Goal: Task Accomplishment & Management: Complete application form

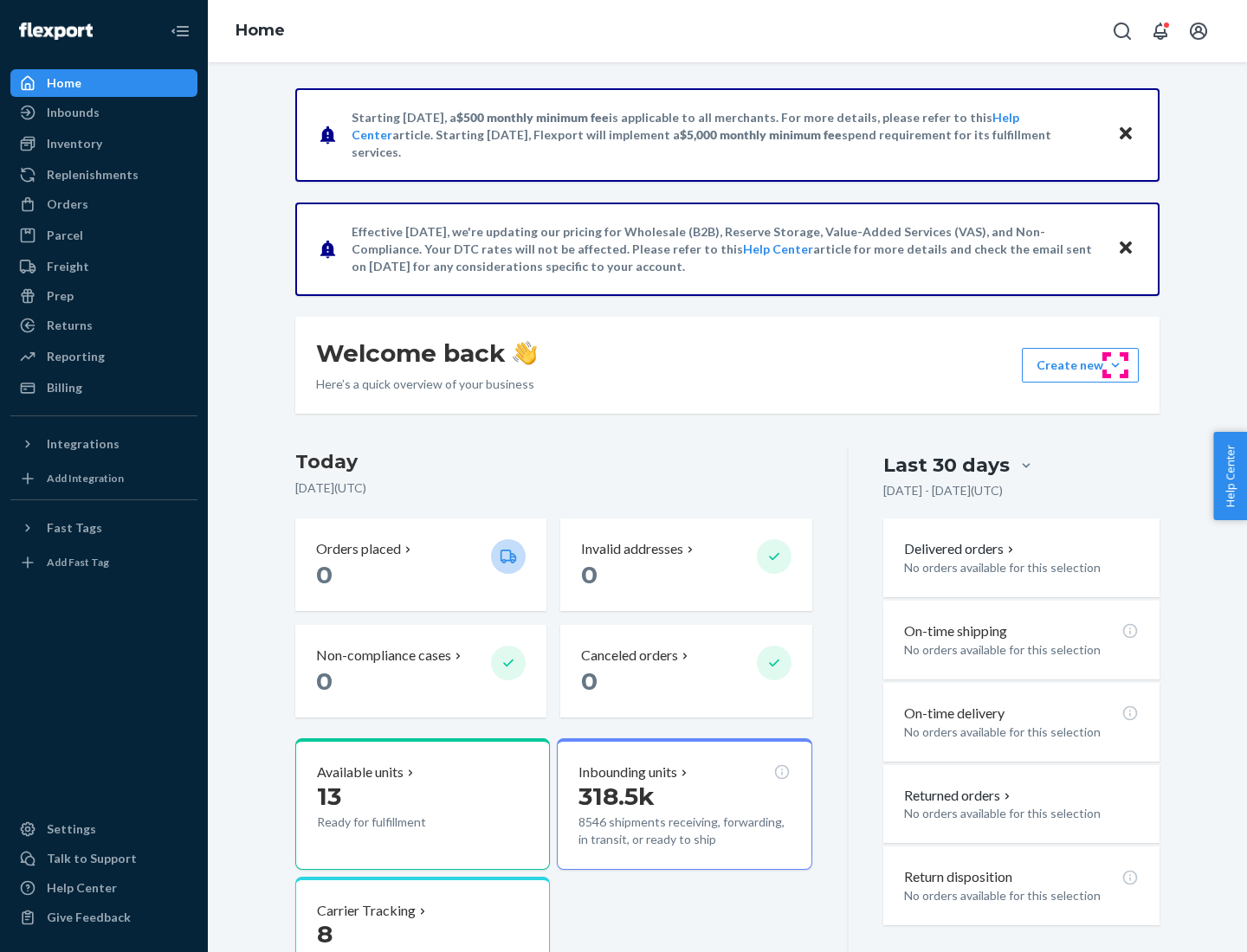
click at [1115, 365] on button "Create new Create new inbound Create new order Create new product" at bounding box center [1080, 364] width 117 height 34
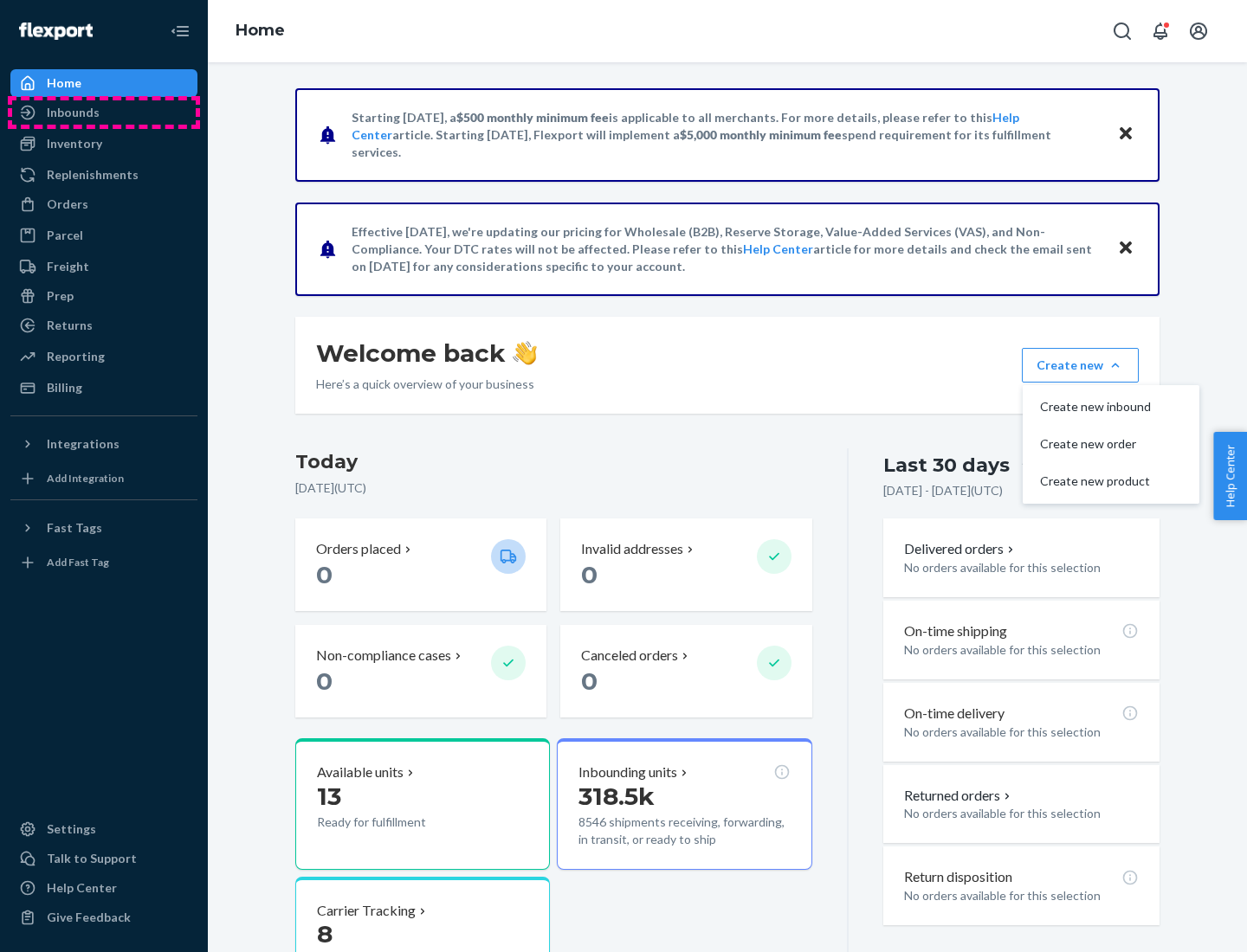
click at [103, 112] on div "Inbounds" at bounding box center [103, 112] width 183 height 25
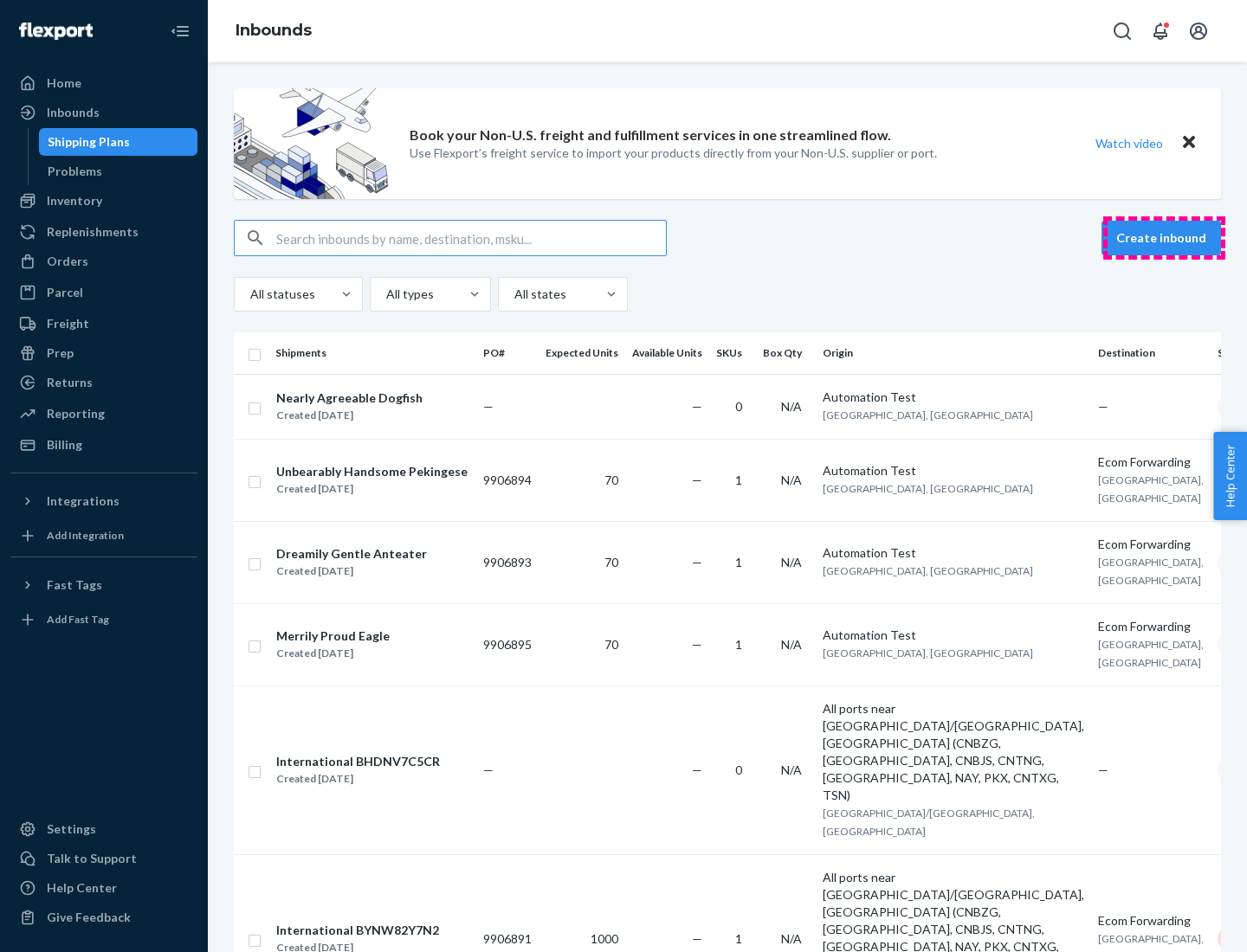
click at [1163, 238] on button "Create inbound" at bounding box center [1160, 237] width 119 height 34
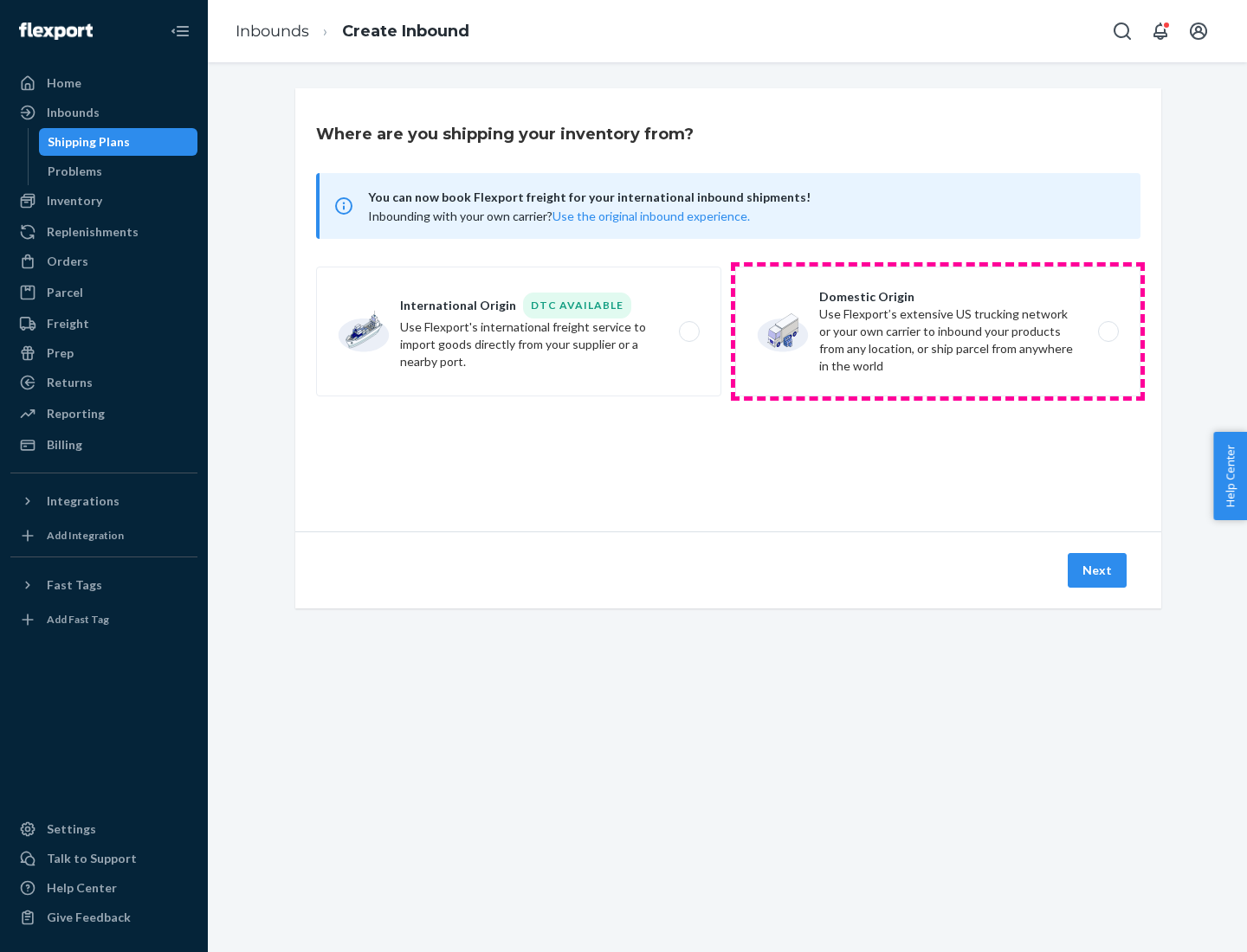
click at [938, 332] on label "Domestic Origin Use Flexport’s extensive US trucking network or your own carrie…" at bounding box center [937, 332] width 405 height 130
click at [1107, 332] on input "Domestic Origin Use Flexport’s extensive US trucking network or your own carrie…" at bounding box center [1112, 331] width 11 height 11
radio input "true"
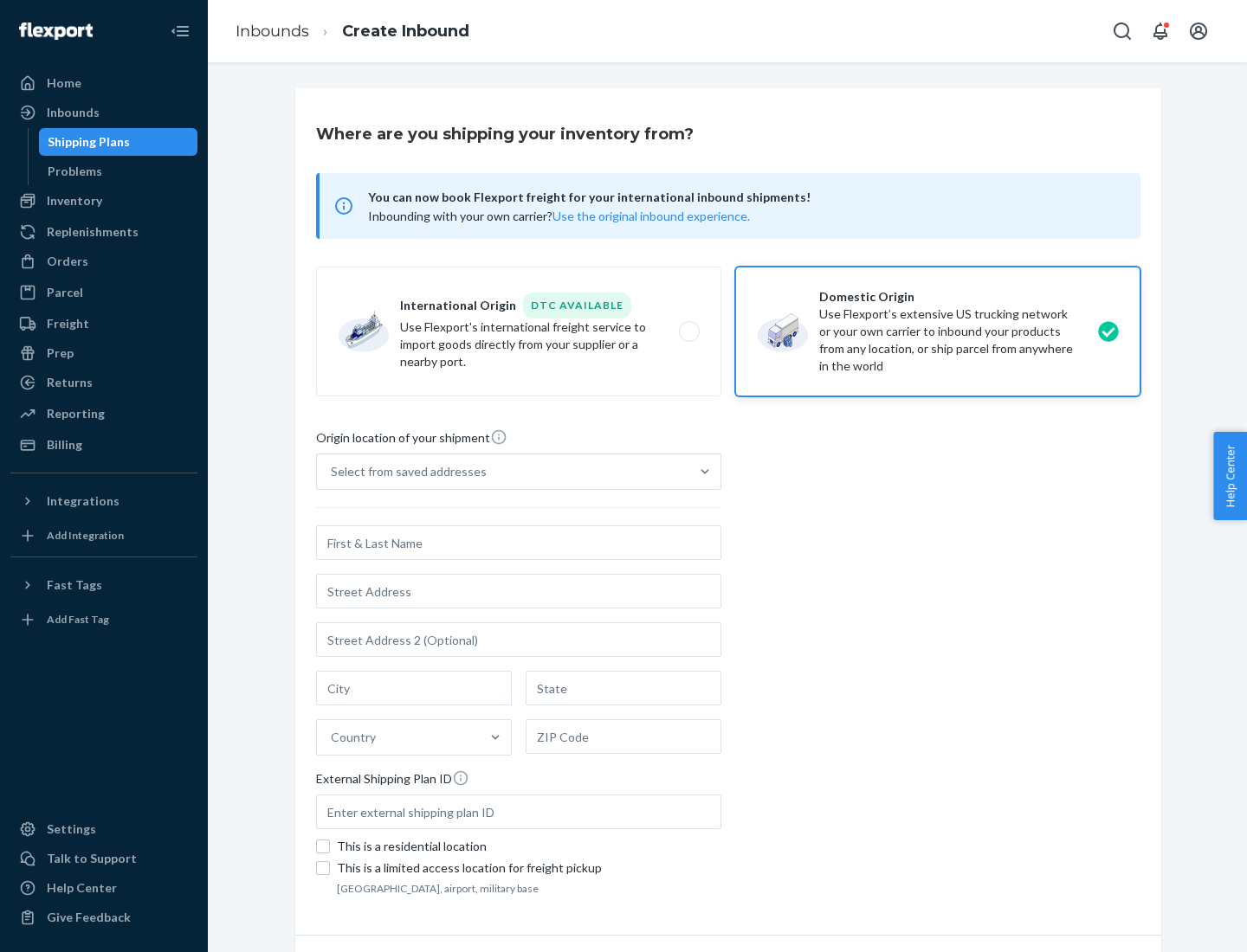
click at [503, 472] on div "Select from saved addresses" at bounding box center [503, 472] width 372 height 34
click at [333, 472] on input "Select from saved addresses" at bounding box center [332, 472] width 2 height 18
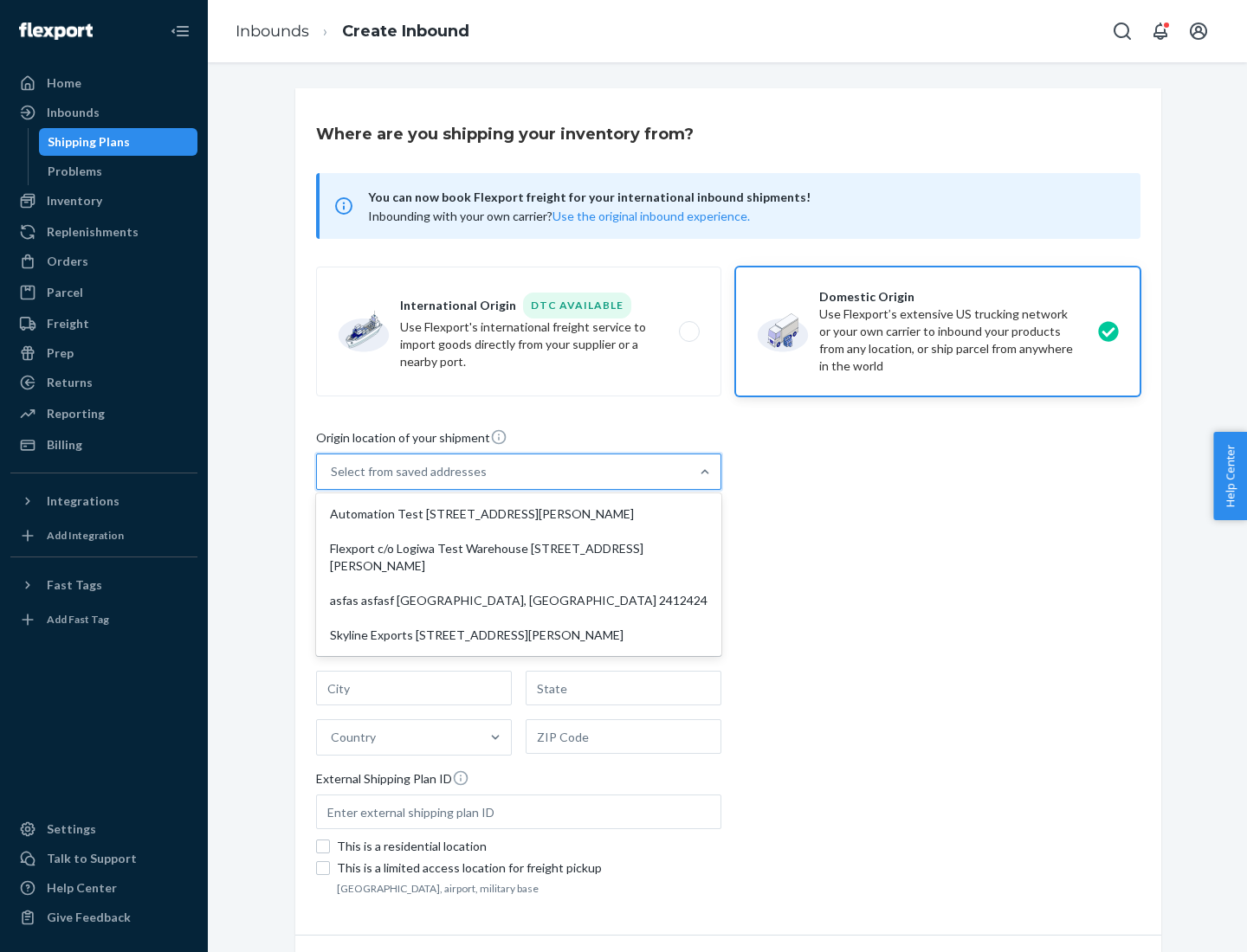
scroll to position [7, 0]
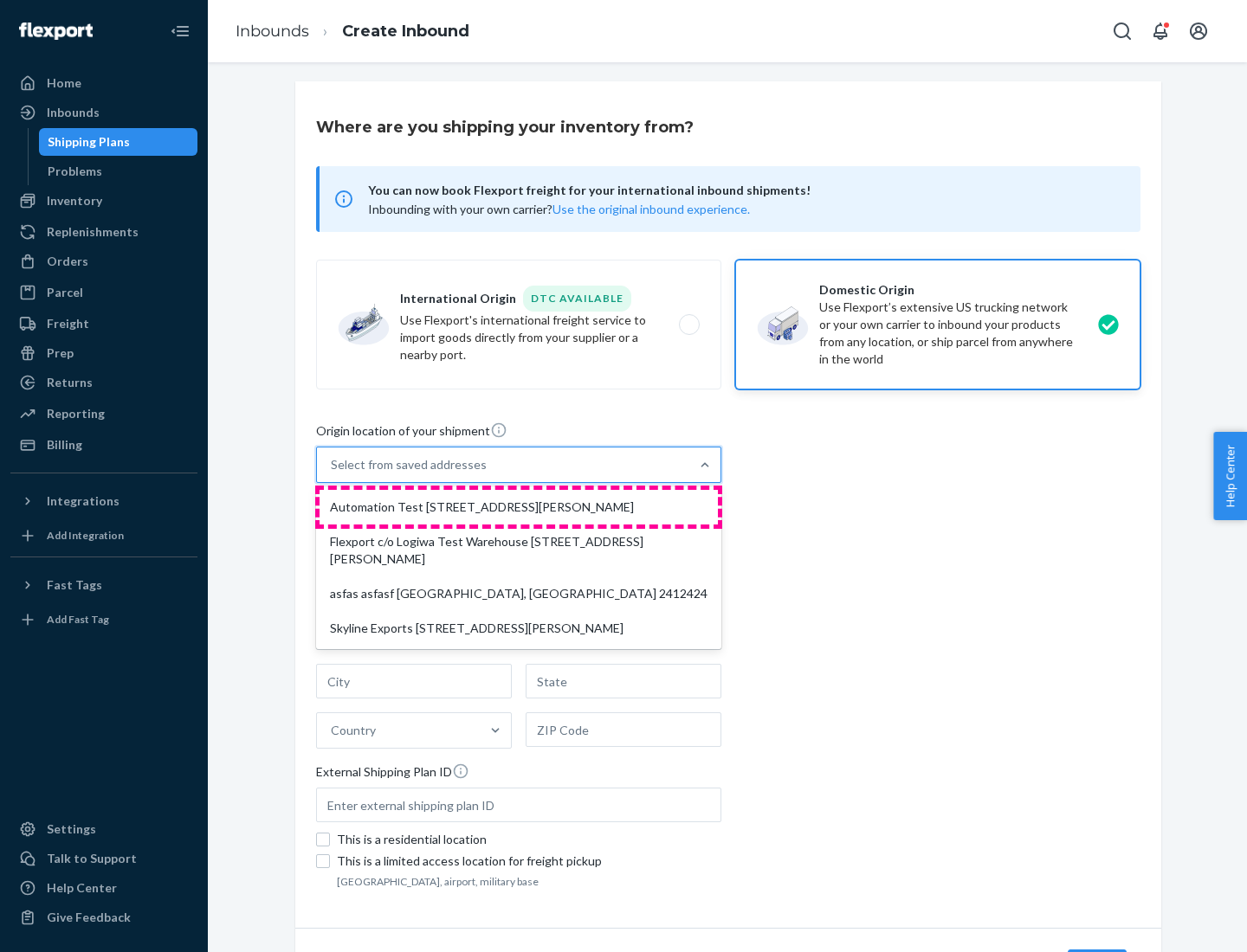
click at [519, 507] on div "Automation Test [STREET_ADDRESS][PERSON_NAME]" at bounding box center [518, 507] width 398 height 34
click at [333, 474] on input "option Automation Test [STREET_ADDRESS][PERSON_NAME] focused, 1 of 4. 4 results…" at bounding box center [332, 465] width 2 height 18
type input "Automation Test"
type input "9th Floor"
type input "[GEOGRAPHIC_DATA]"
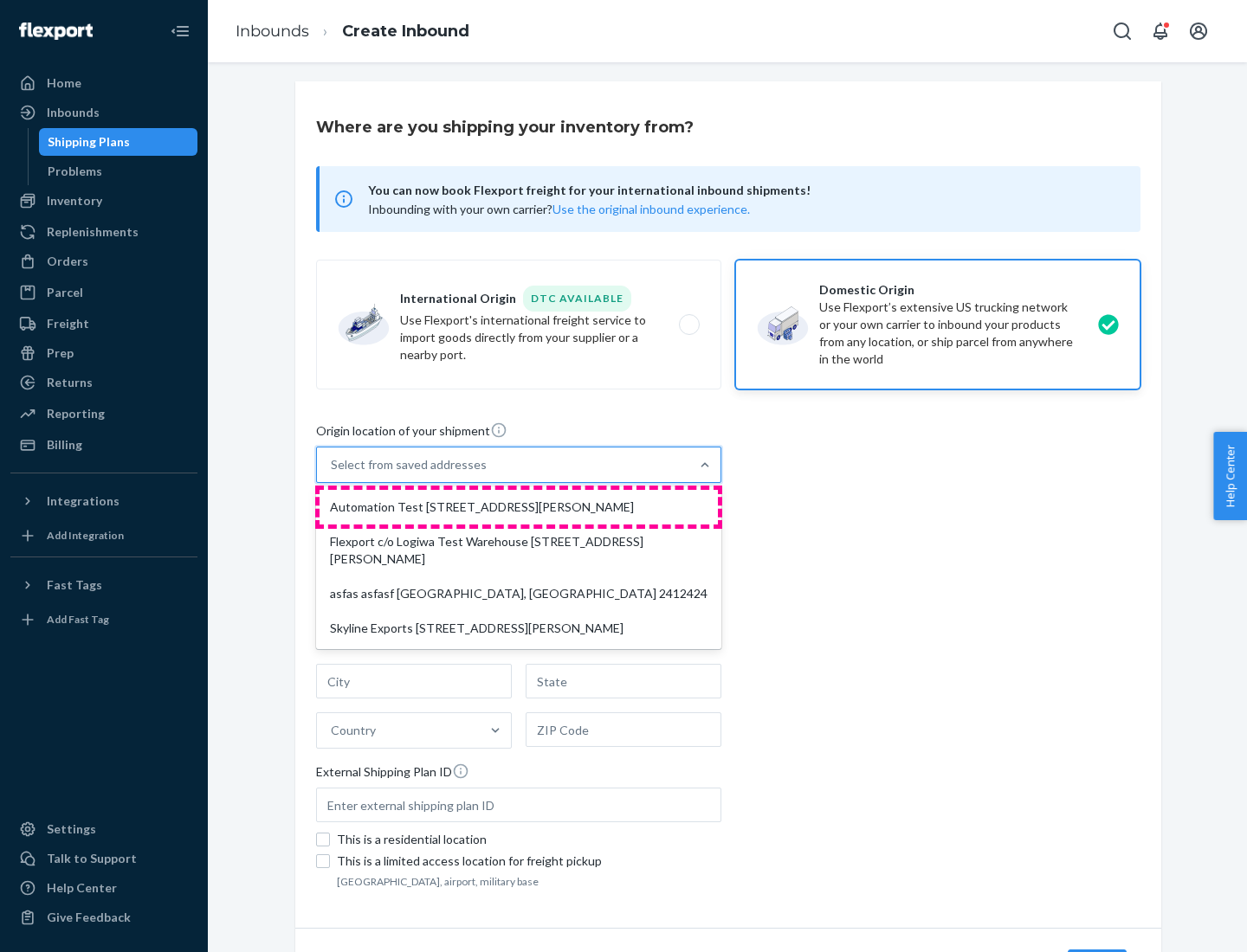
type input "CA"
type input "94104"
type input "[STREET_ADDRESS][PERSON_NAME]"
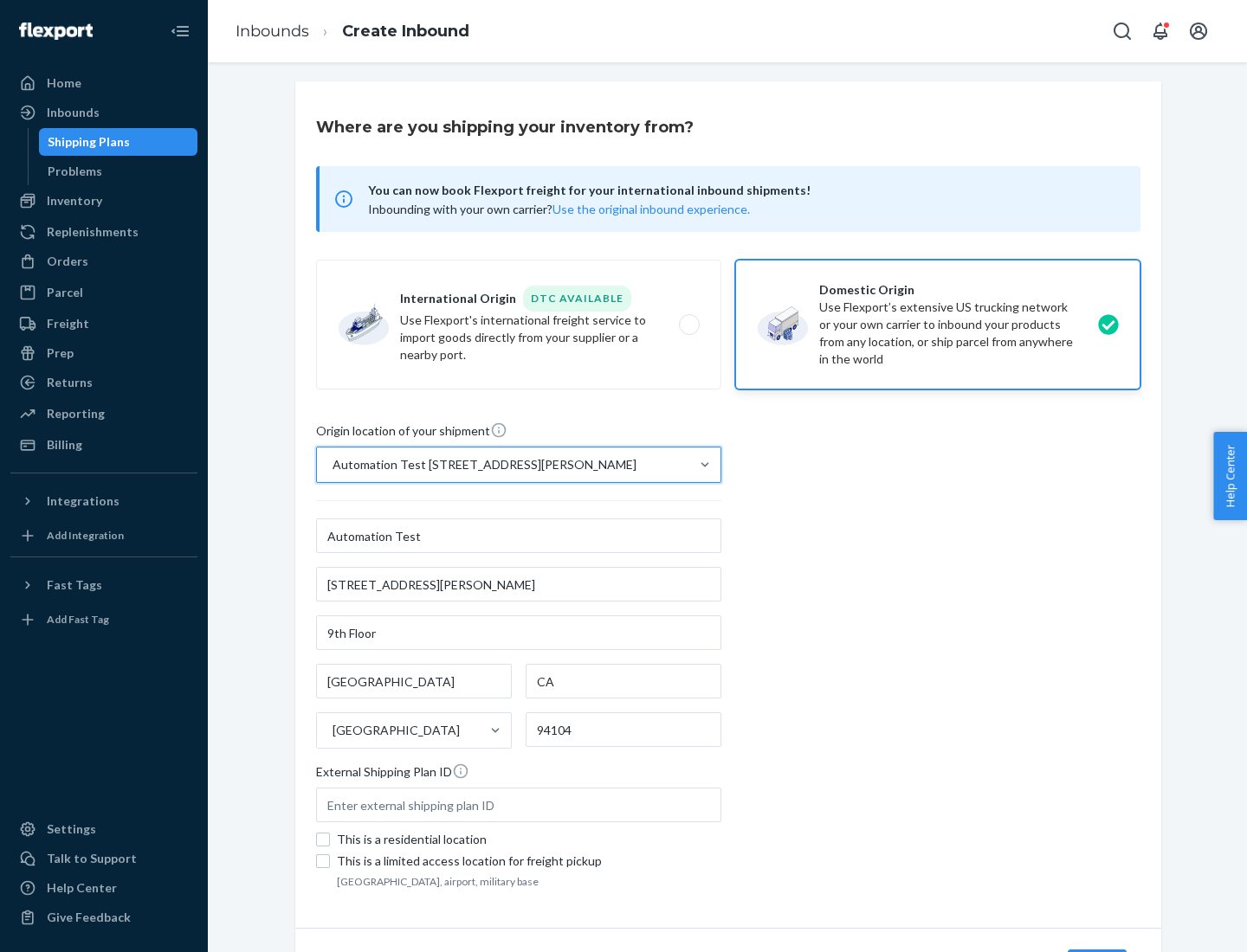
scroll to position [101, 0]
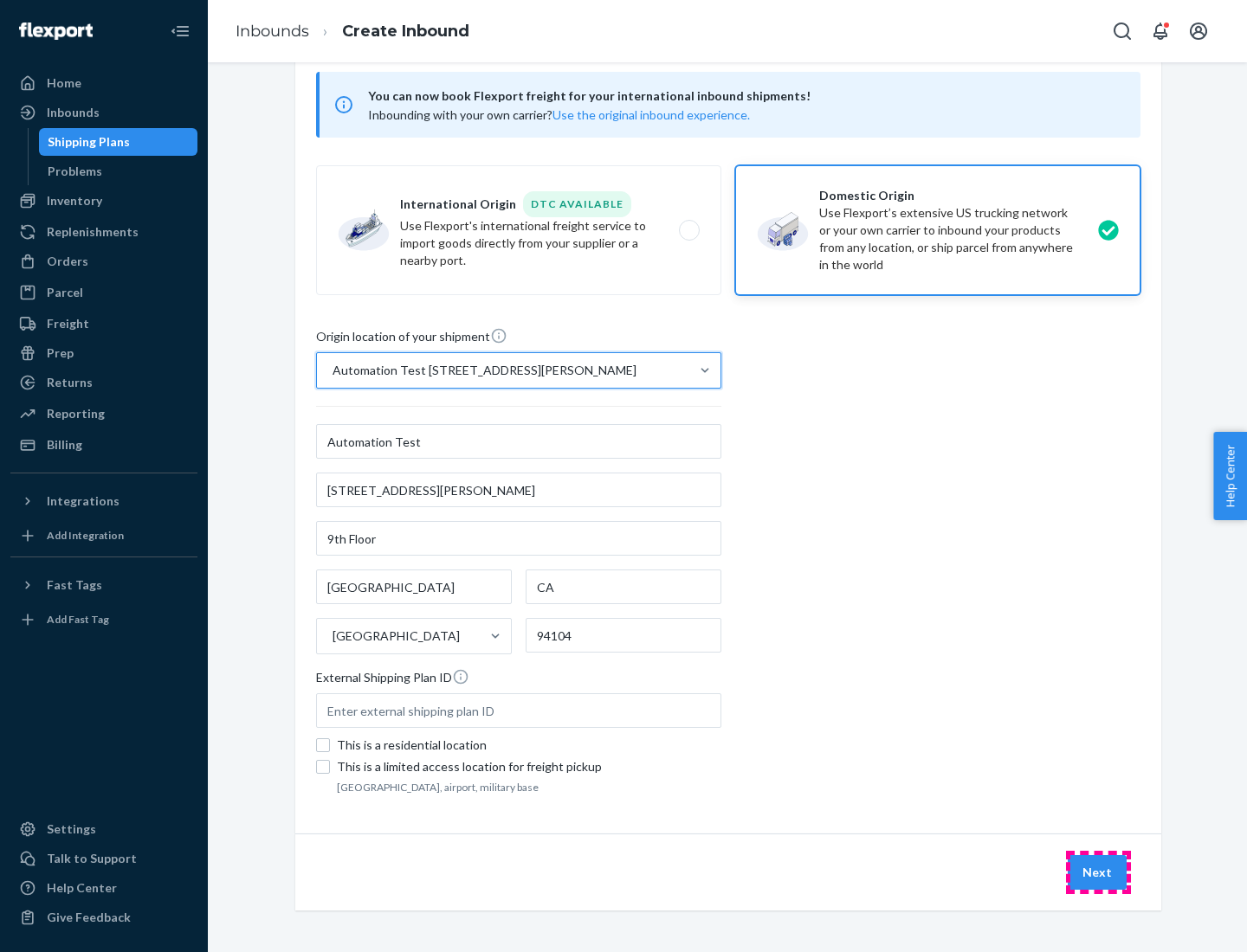
click at [1098, 872] on button "Next" at bounding box center [1097, 872] width 59 height 34
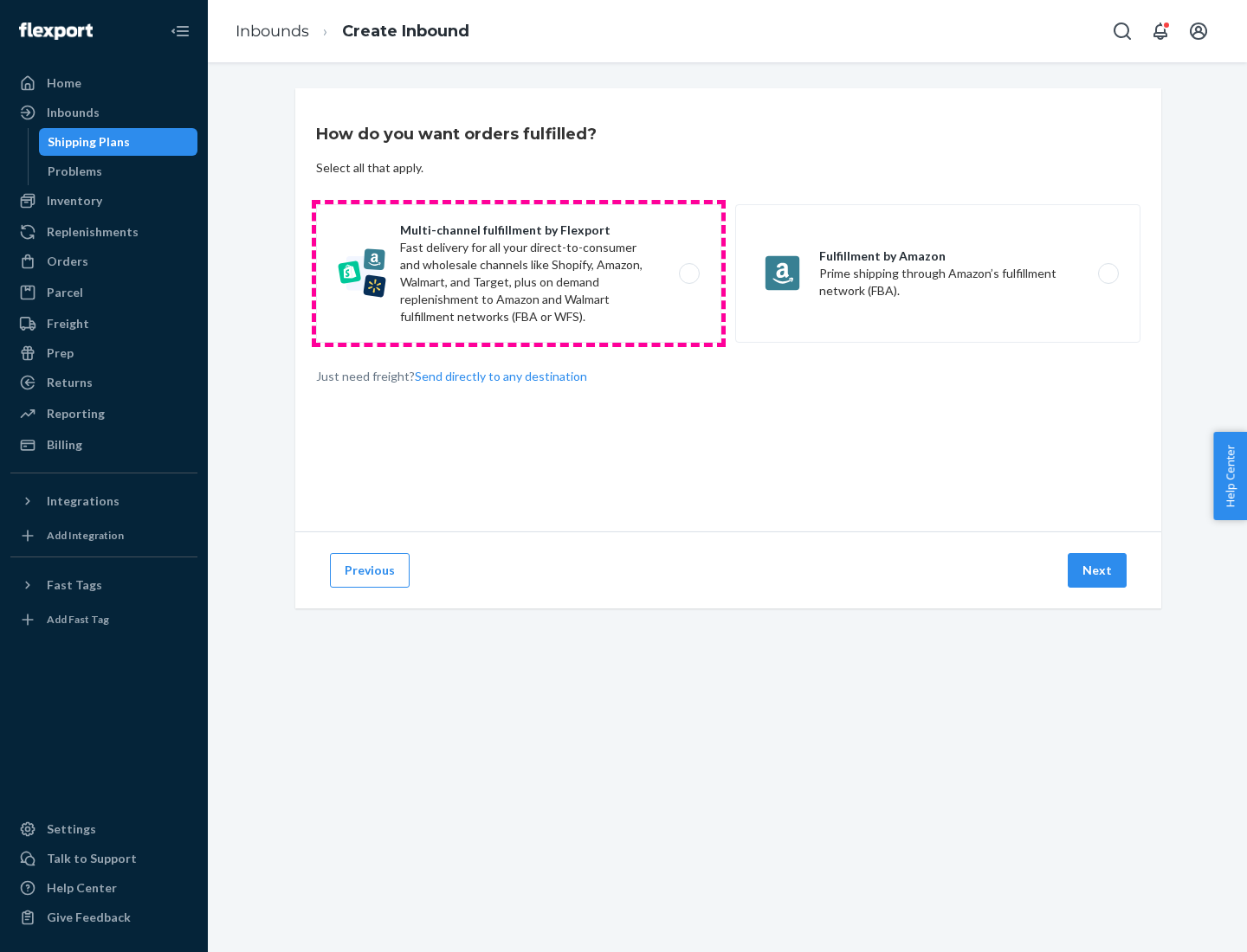
click at [519, 274] on label "Multi-channel fulfillment by Flexport Fast delivery for all your direct-to-cons…" at bounding box center [518, 273] width 405 height 139
click at [689, 274] on input "Multi-channel fulfillment by Flexport Fast delivery for all your direct-to-cons…" at bounding box center [693, 274] width 11 height 11
radio input "true"
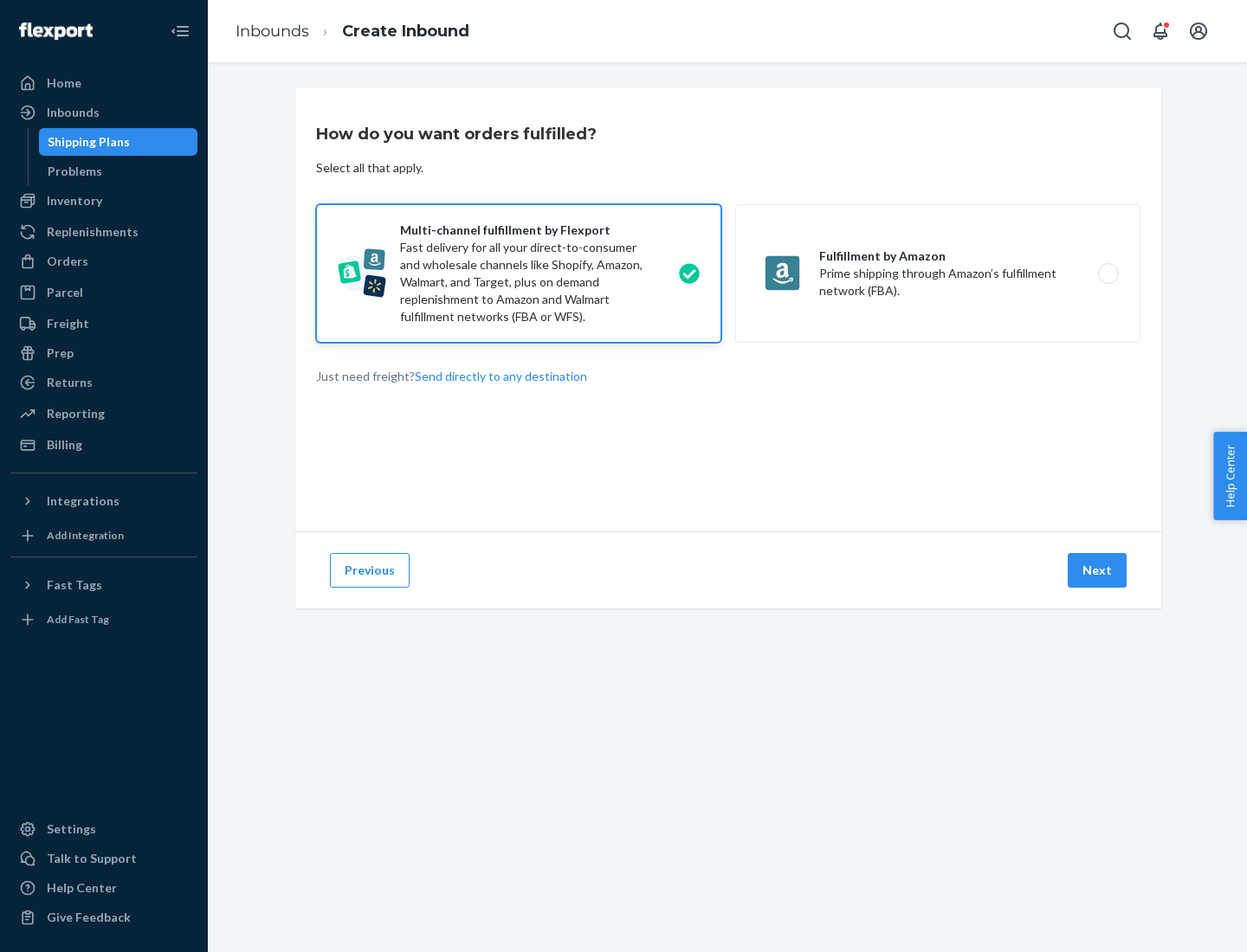
click at [1098, 570] on button "Next" at bounding box center [1097, 570] width 59 height 34
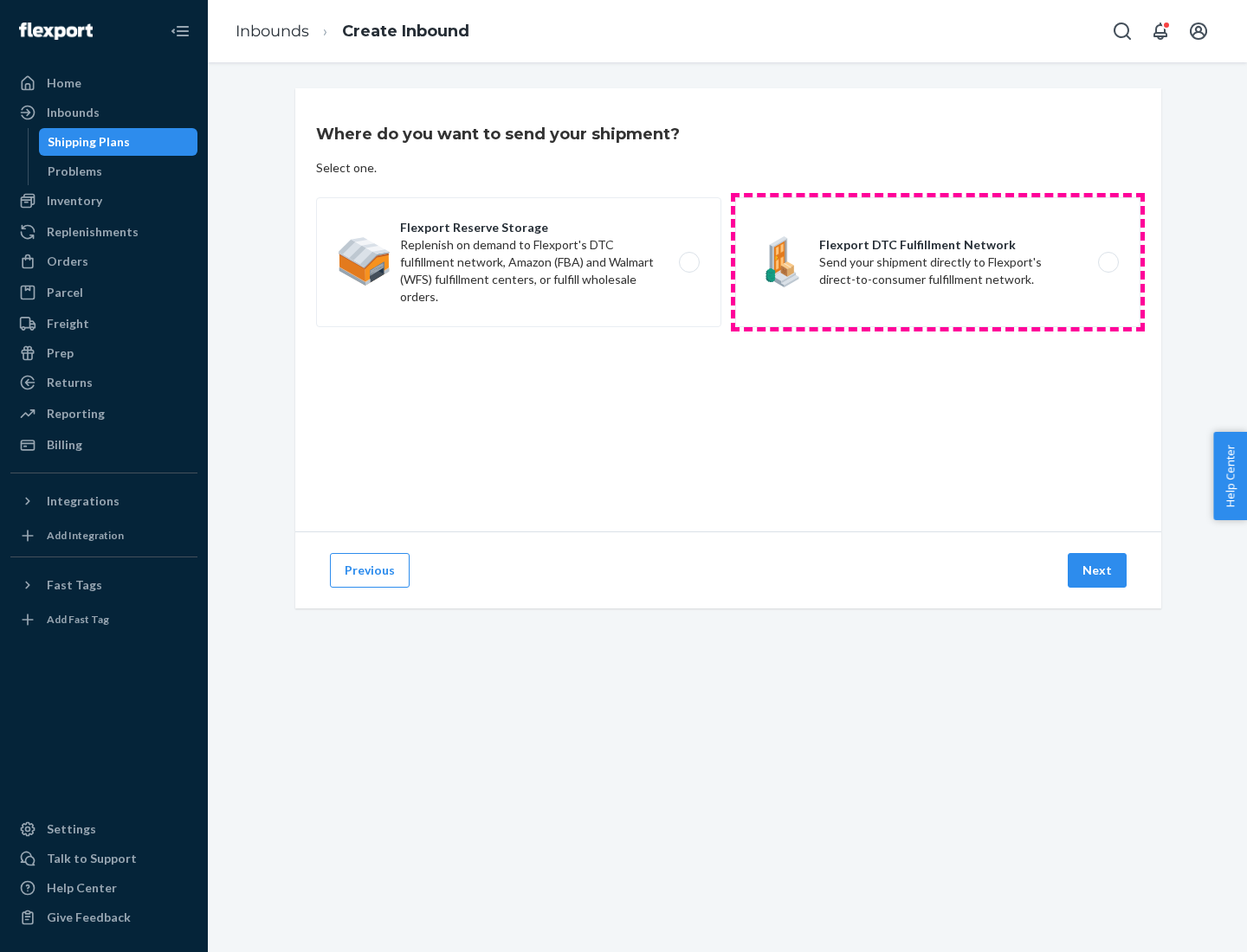
click at [938, 262] on label "Flexport DTC Fulfillment Network Send your shipment directly to Flexport's dire…" at bounding box center [937, 262] width 405 height 130
click at [1107, 262] on input "Flexport DTC Fulfillment Network Send your shipment directly to Flexport's dire…" at bounding box center [1112, 262] width 11 height 11
radio input "true"
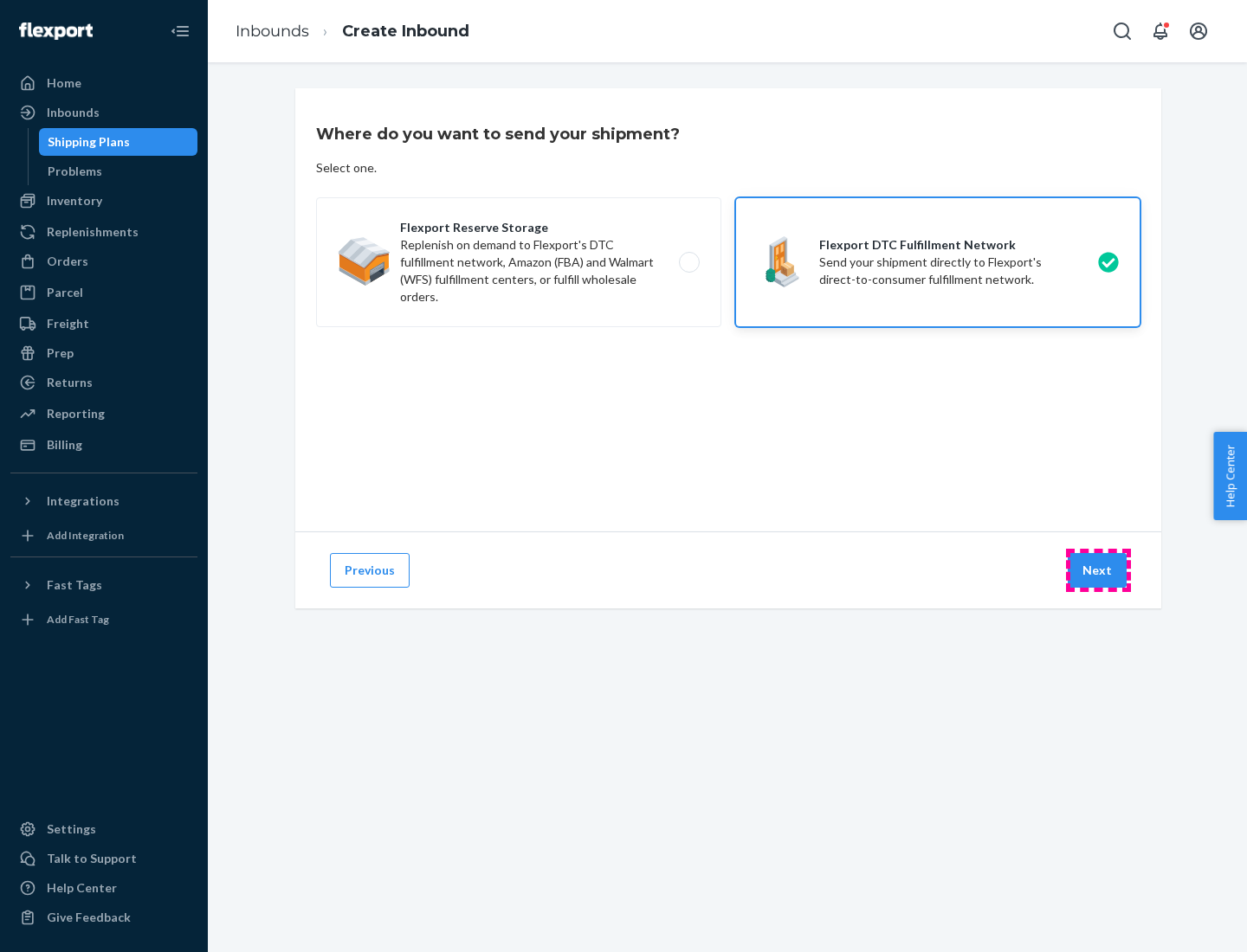
click at [1098, 570] on button "Next" at bounding box center [1097, 570] width 59 height 34
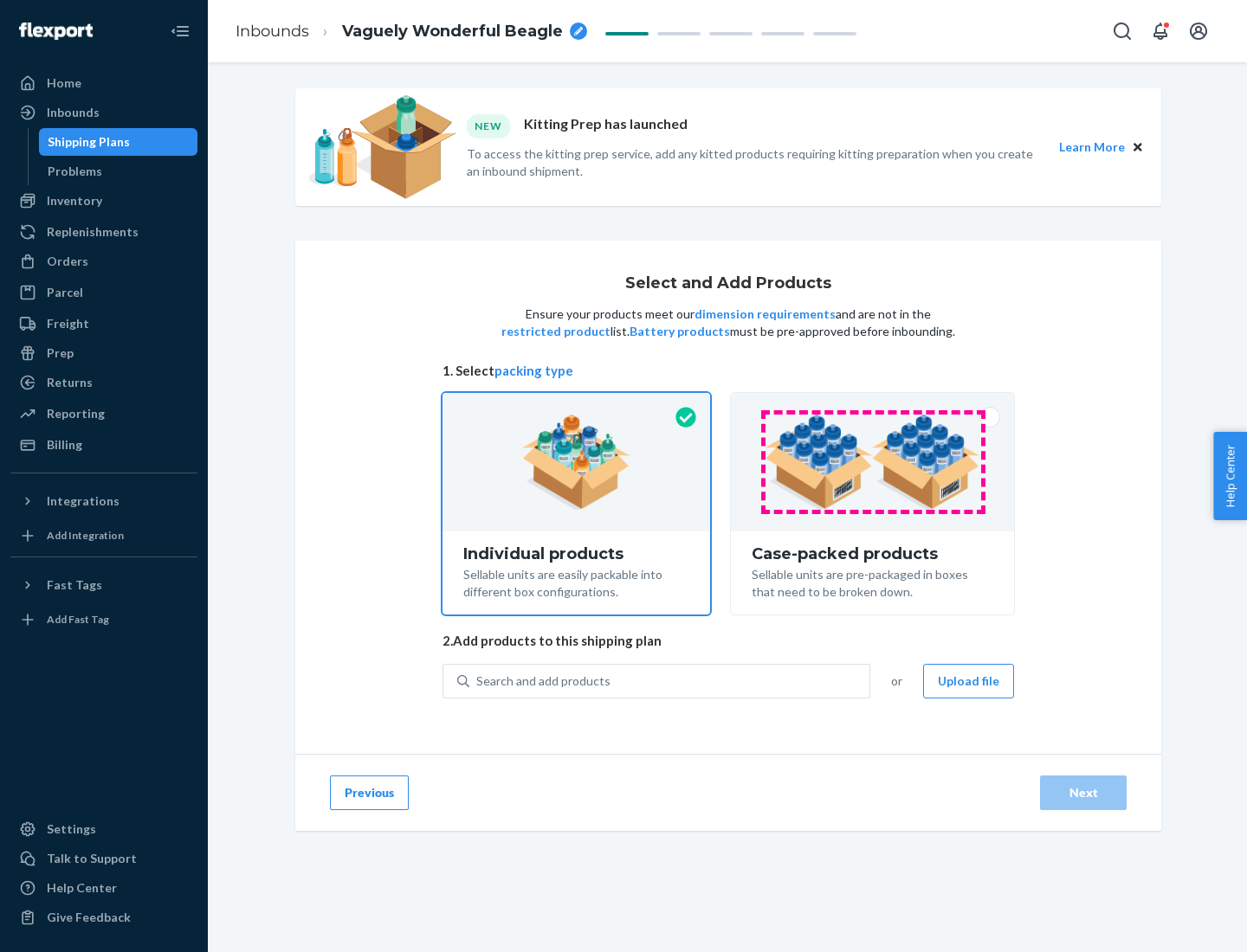
click at [873, 462] on img at bounding box center [872, 462] width 216 height 95
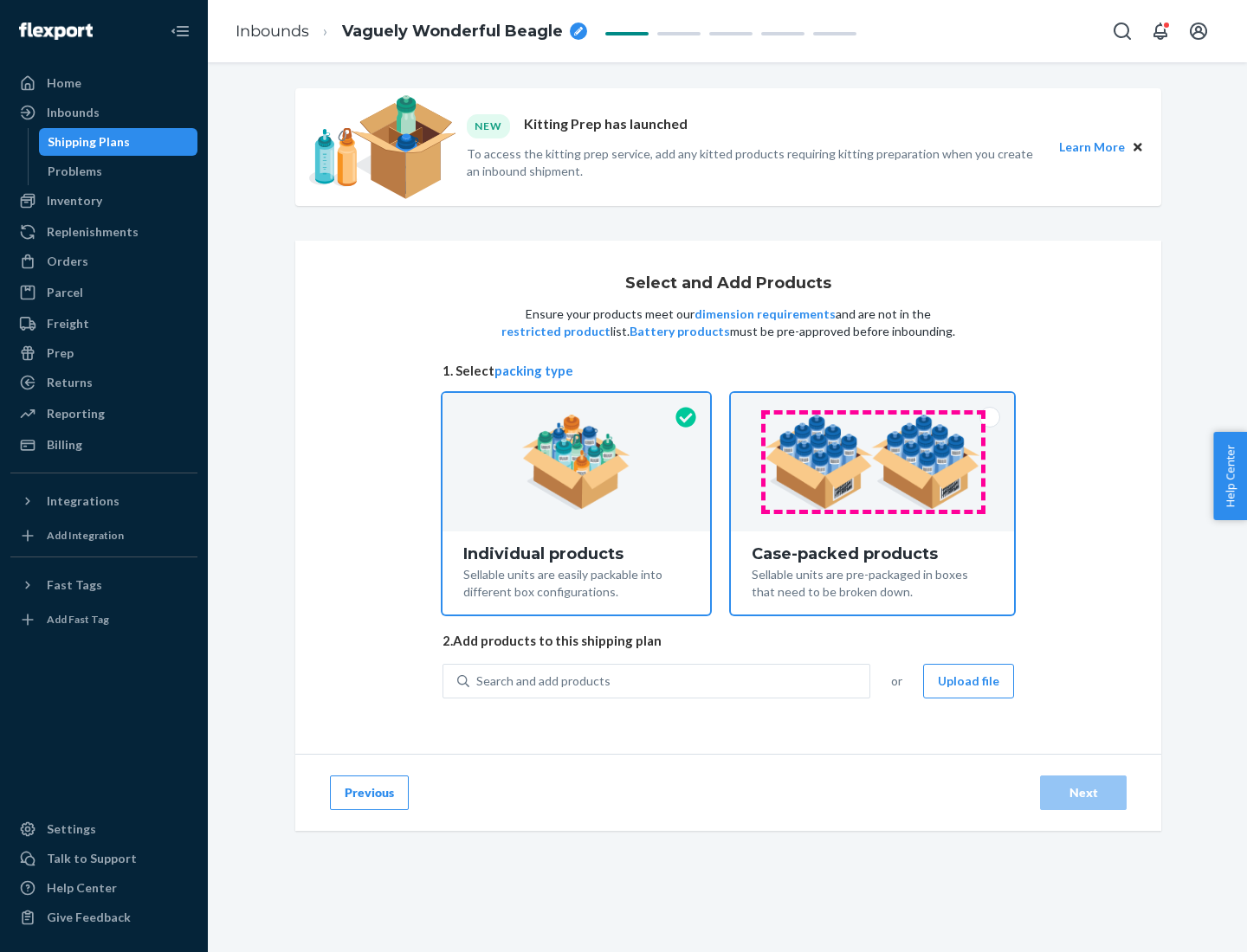
click at [873, 405] on input "Case-packed products Sellable units are pre-packaged in boxes that need to be b…" at bounding box center [872, 398] width 11 height 11
radio input "true"
radio input "false"
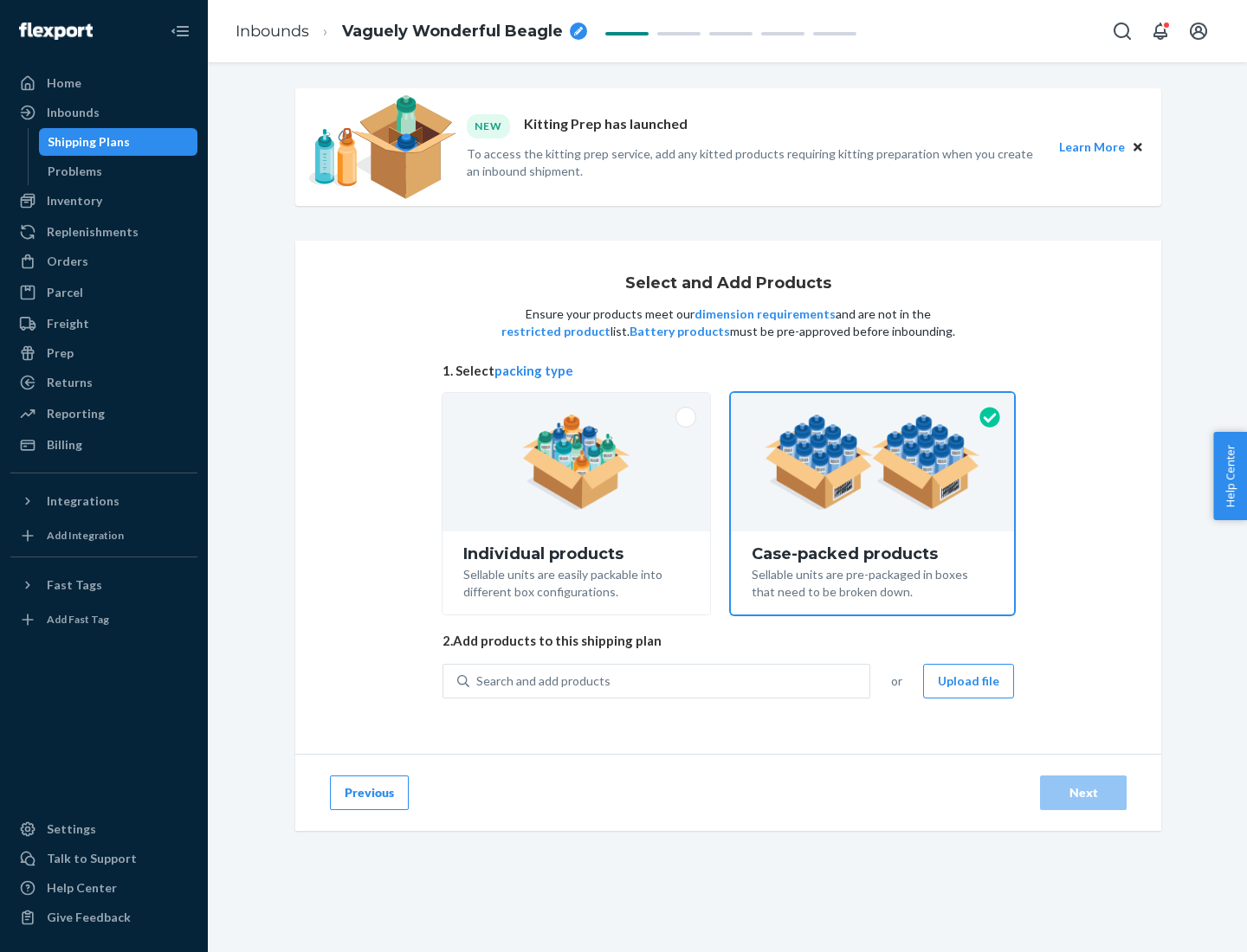
click at [670, 680] on div "Search and add products" at bounding box center [669, 681] width 400 height 32
click at [478, 680] on input "Search and add products" at bounding box center [477, 681] width 2 height 18
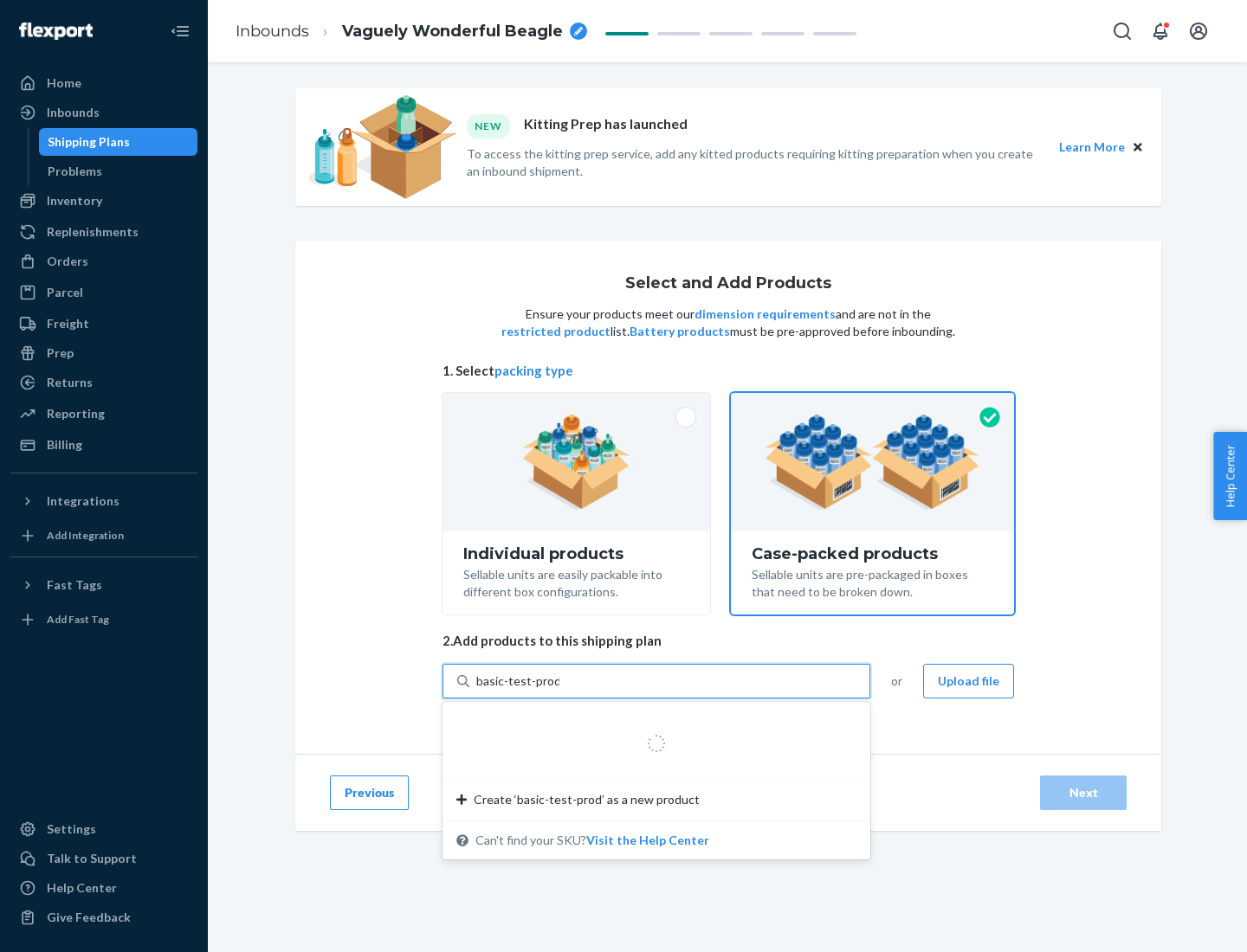
type input "basic-test-product-1"
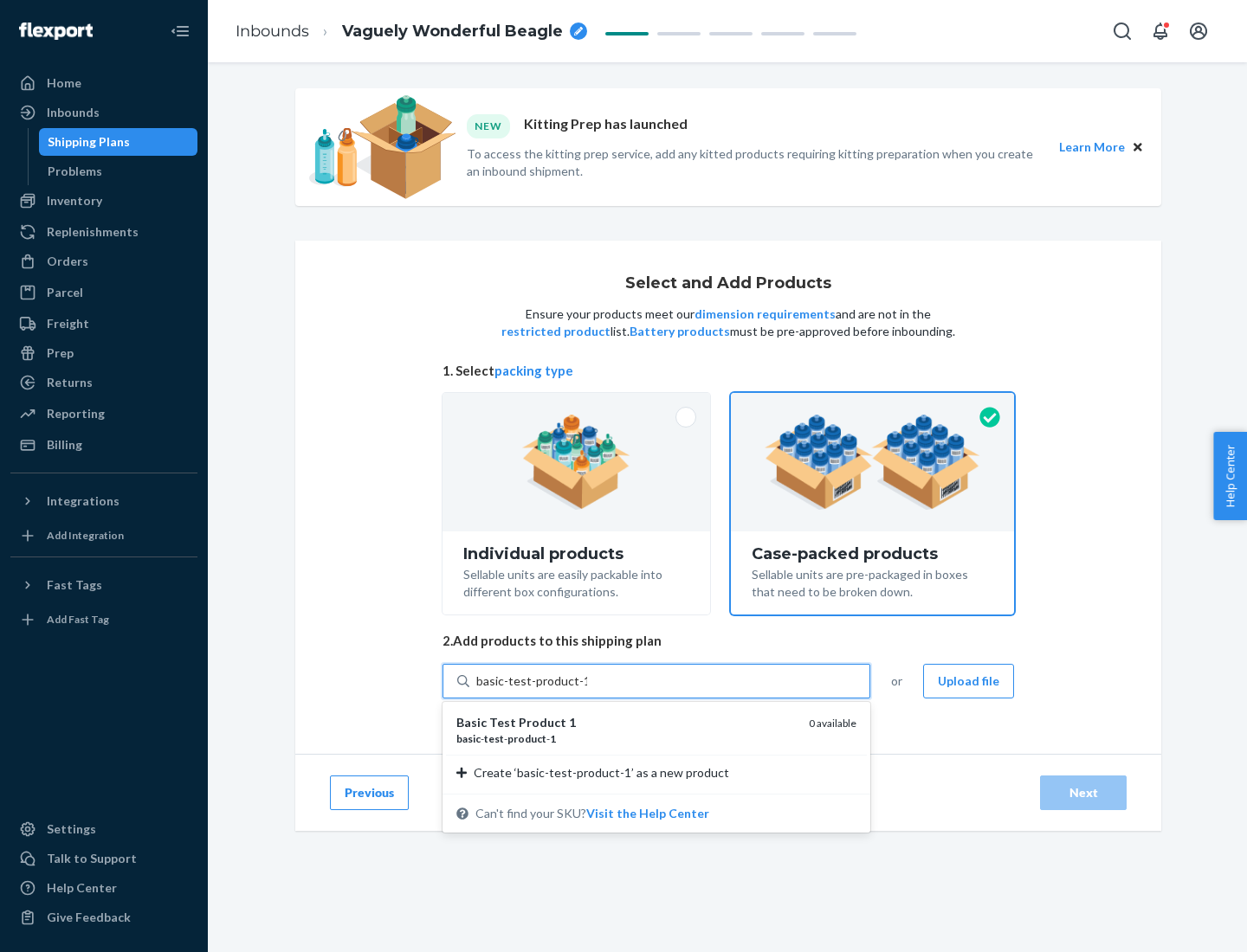
click at [626, 738] on div "basic - test - product - 1" at bounding box center [625, 738] width 339 height 15
click at [587, 690] on input "basic-test-product-1" at bounding box center [531, 681] width 111 height 18
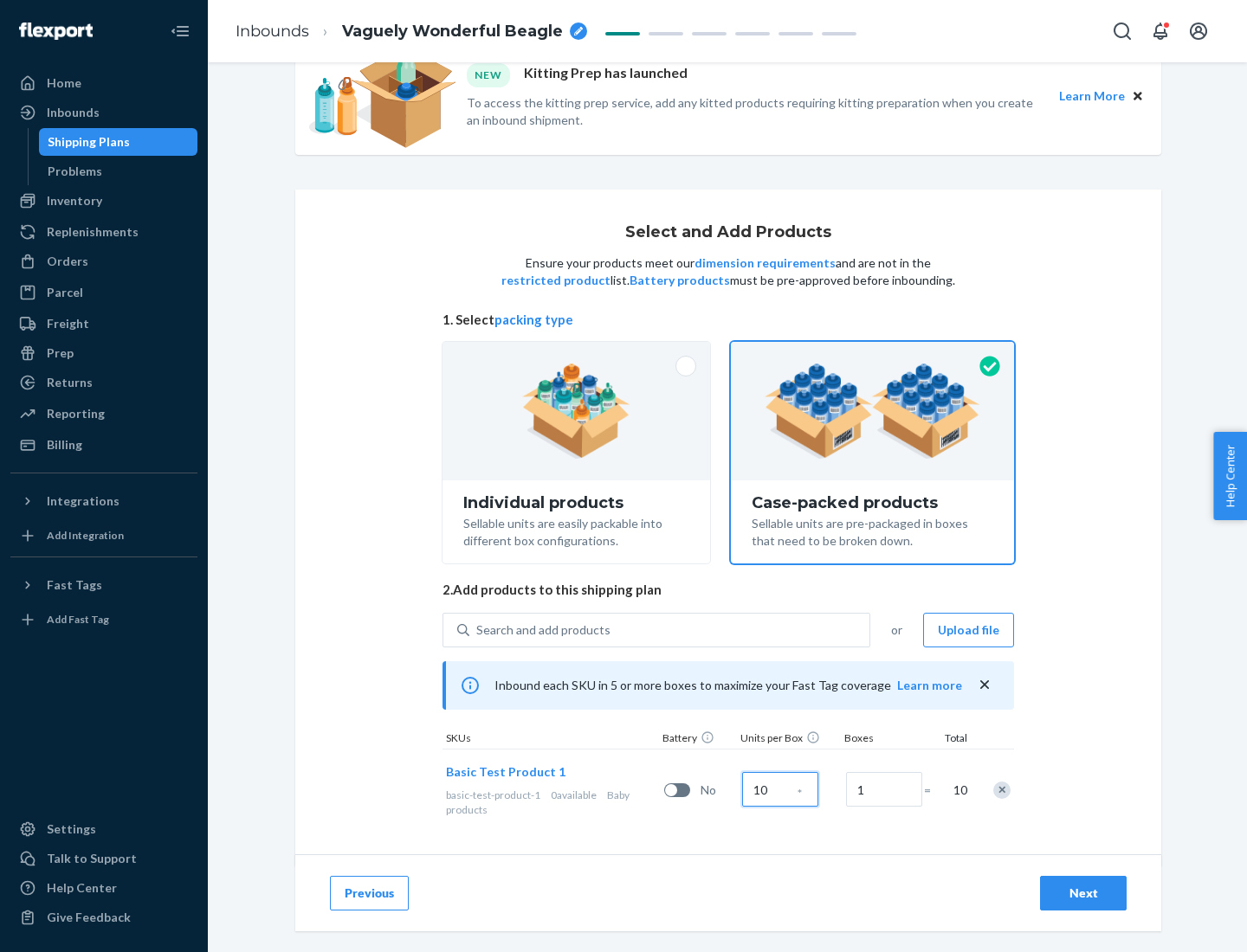
scroll to position [62, 0]
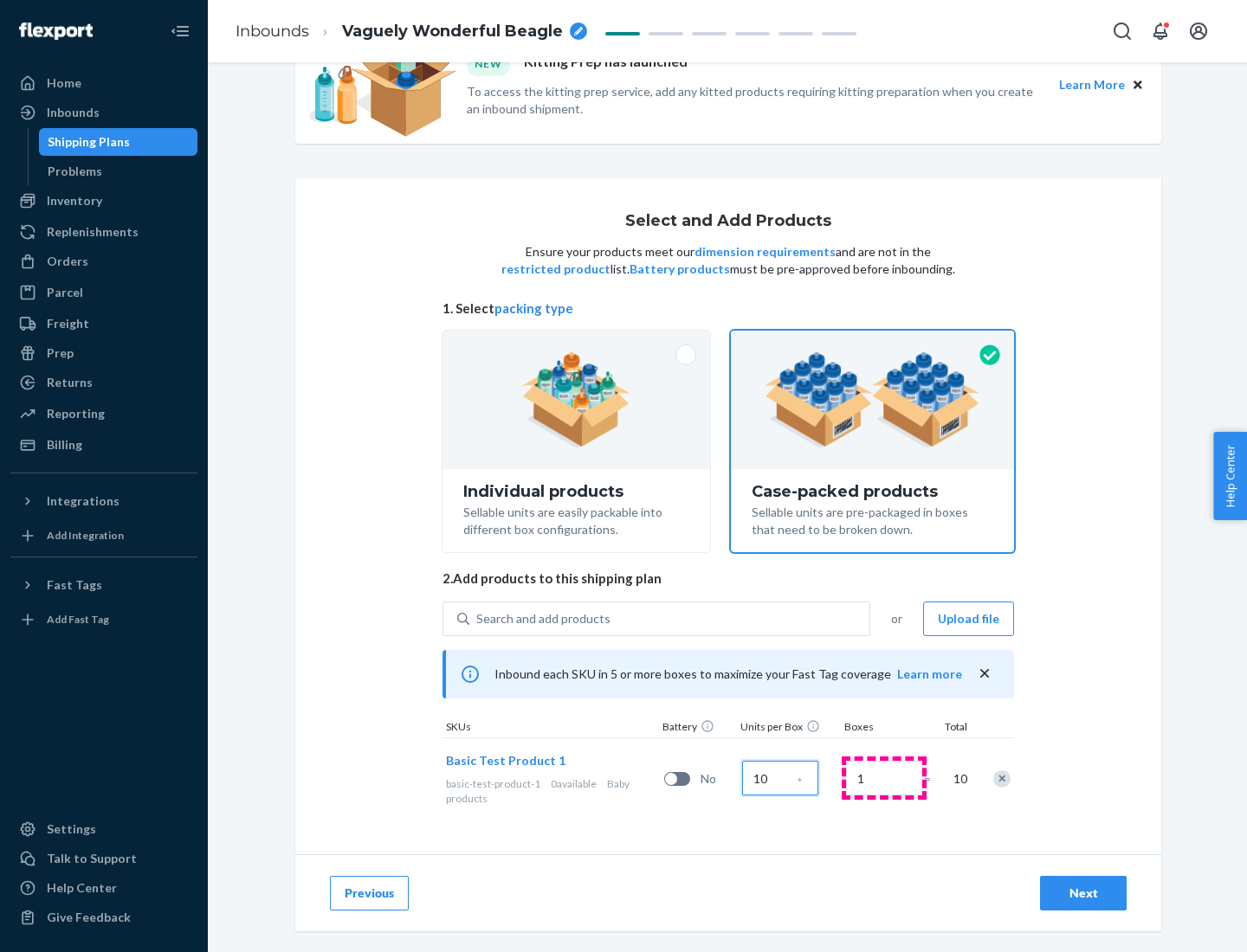
type input "10"
type input "7"
click at [1083, 893] on div "Next" at bounding box center [1083, 893] width 57 height 18
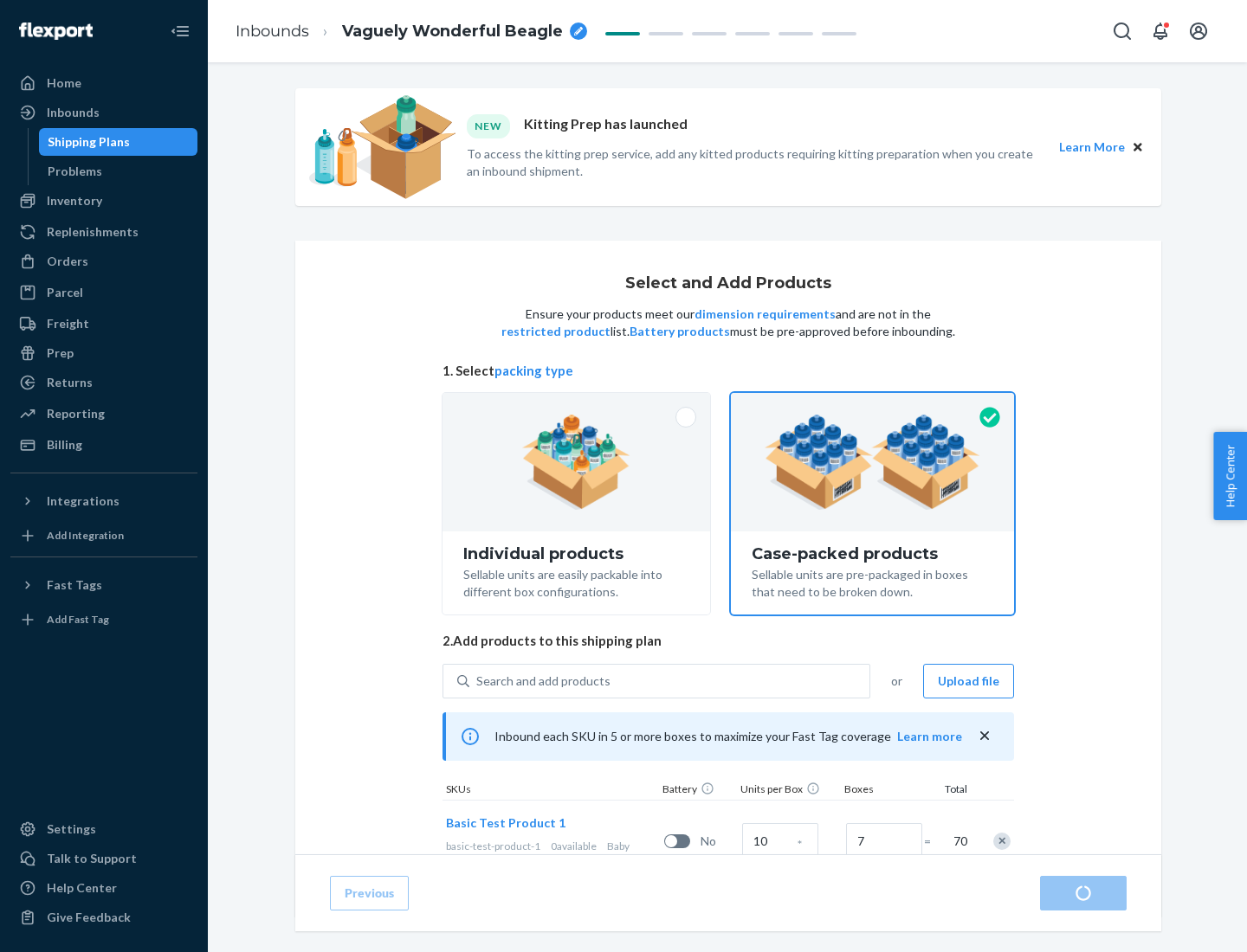
radio input "true"
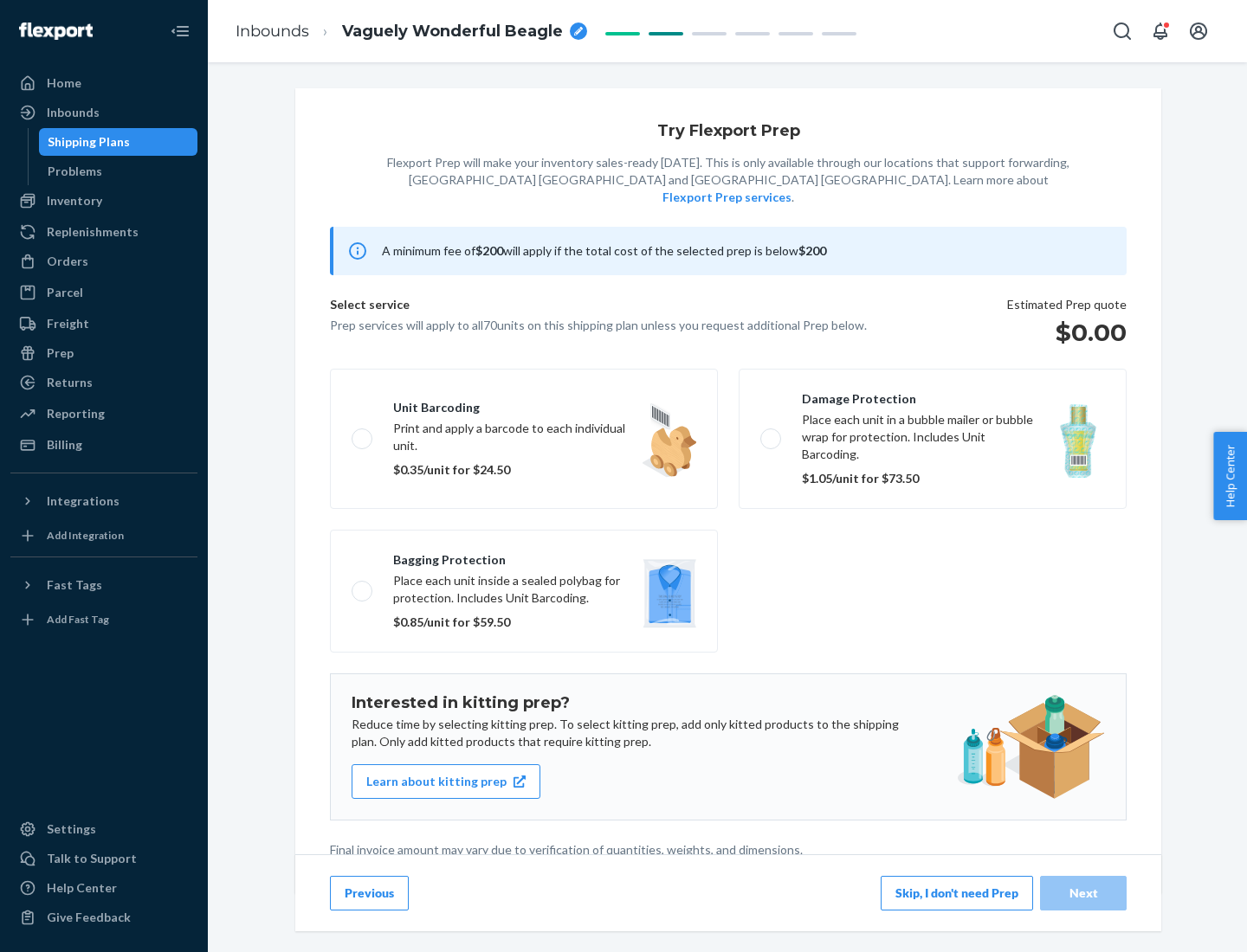
scroll to position [4, 0]
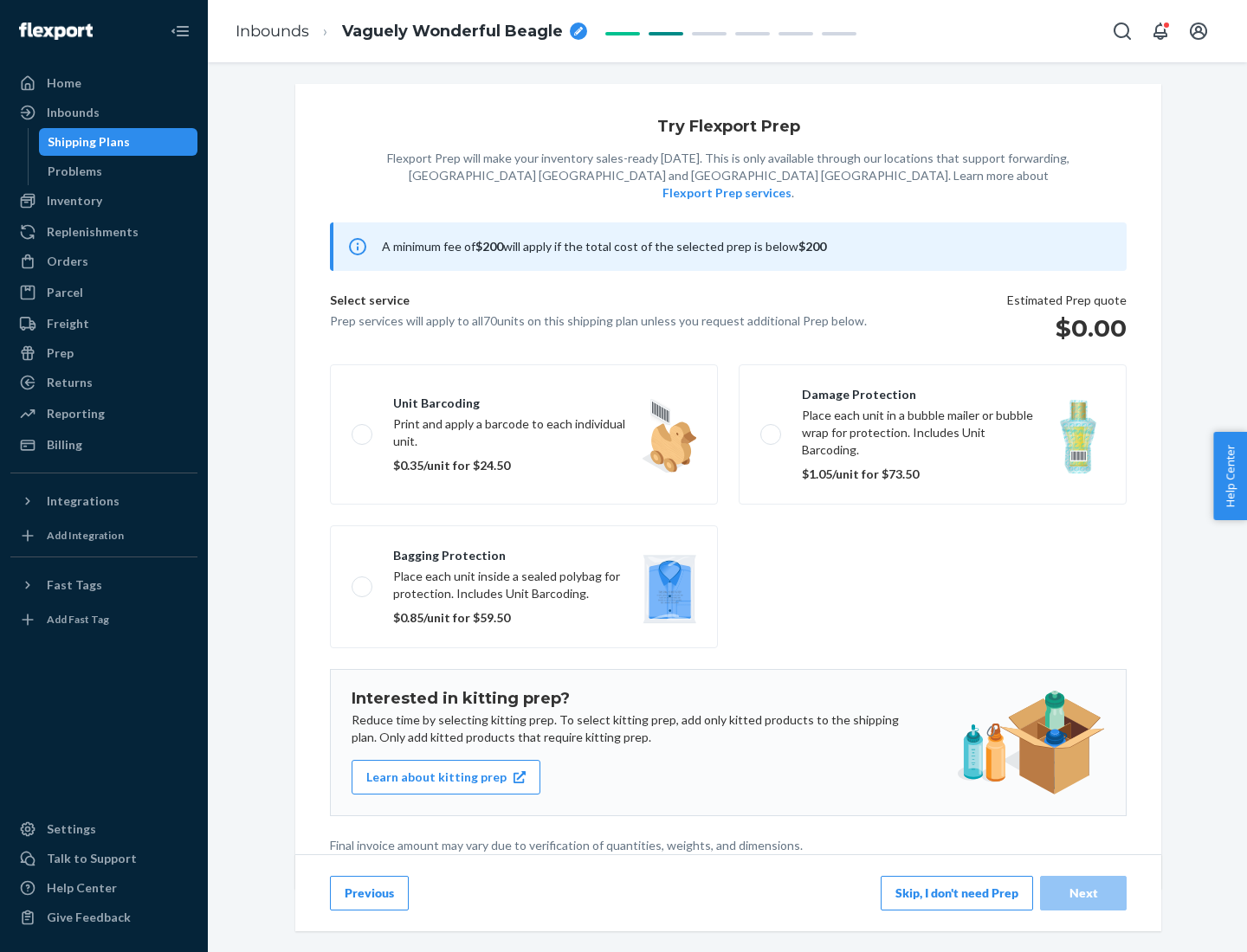
click at [956, 892] on button "Skip, I don't need Prep" at bounding box center [956, 893] width 153 height 34
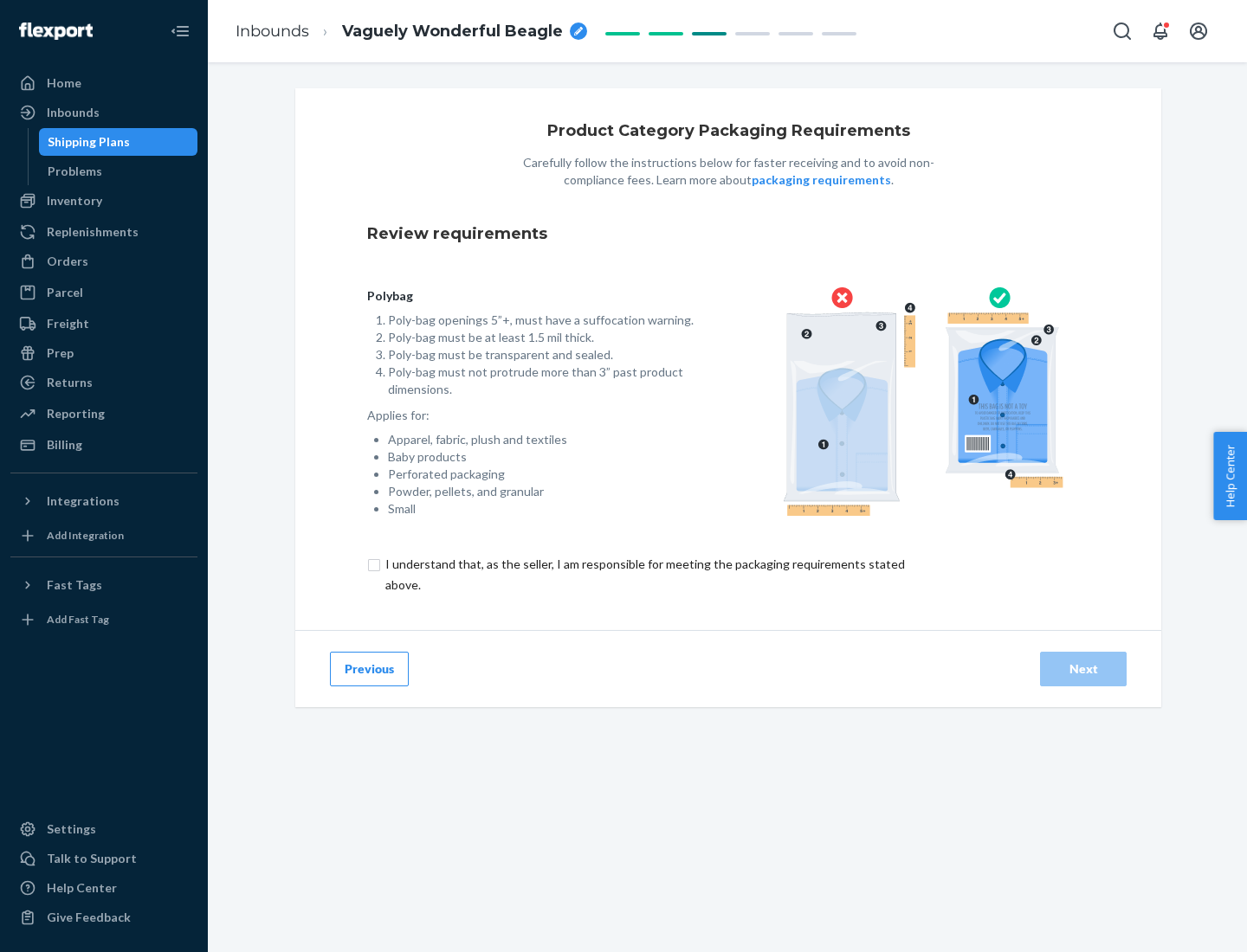
click at [643, 574] on input "checkbox" at bounding box center [655, 575] width 576 height 41
checkbox input "true"
click at [1083, 668] on div "Next" at bounding box center [1083, 669] width 57 height 18
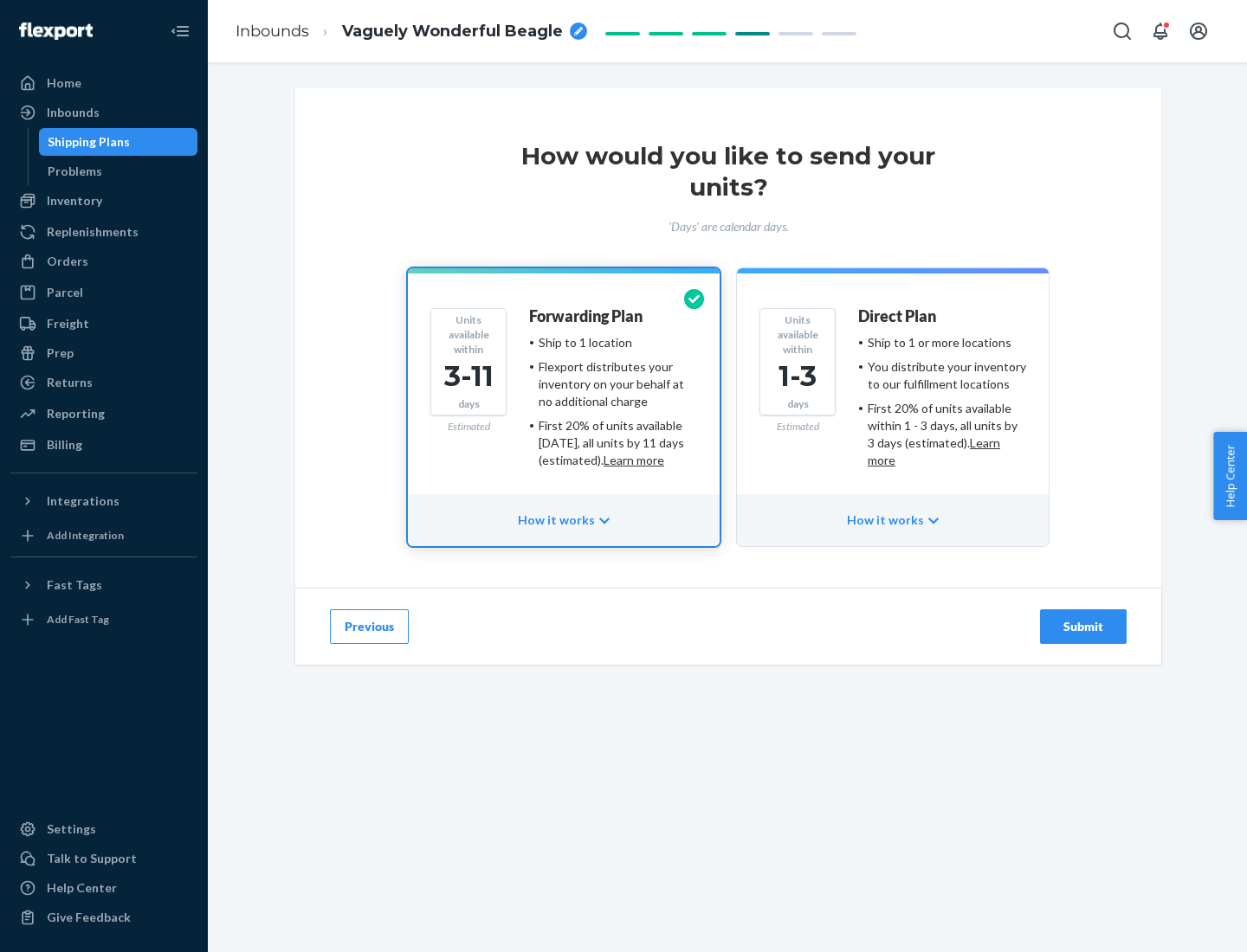
click at [892, 395] on ul "Ship to 1 or more locations You distribute your inventory to our fulfillment lo…" at bounding box center [942, 401] width 168 height 135
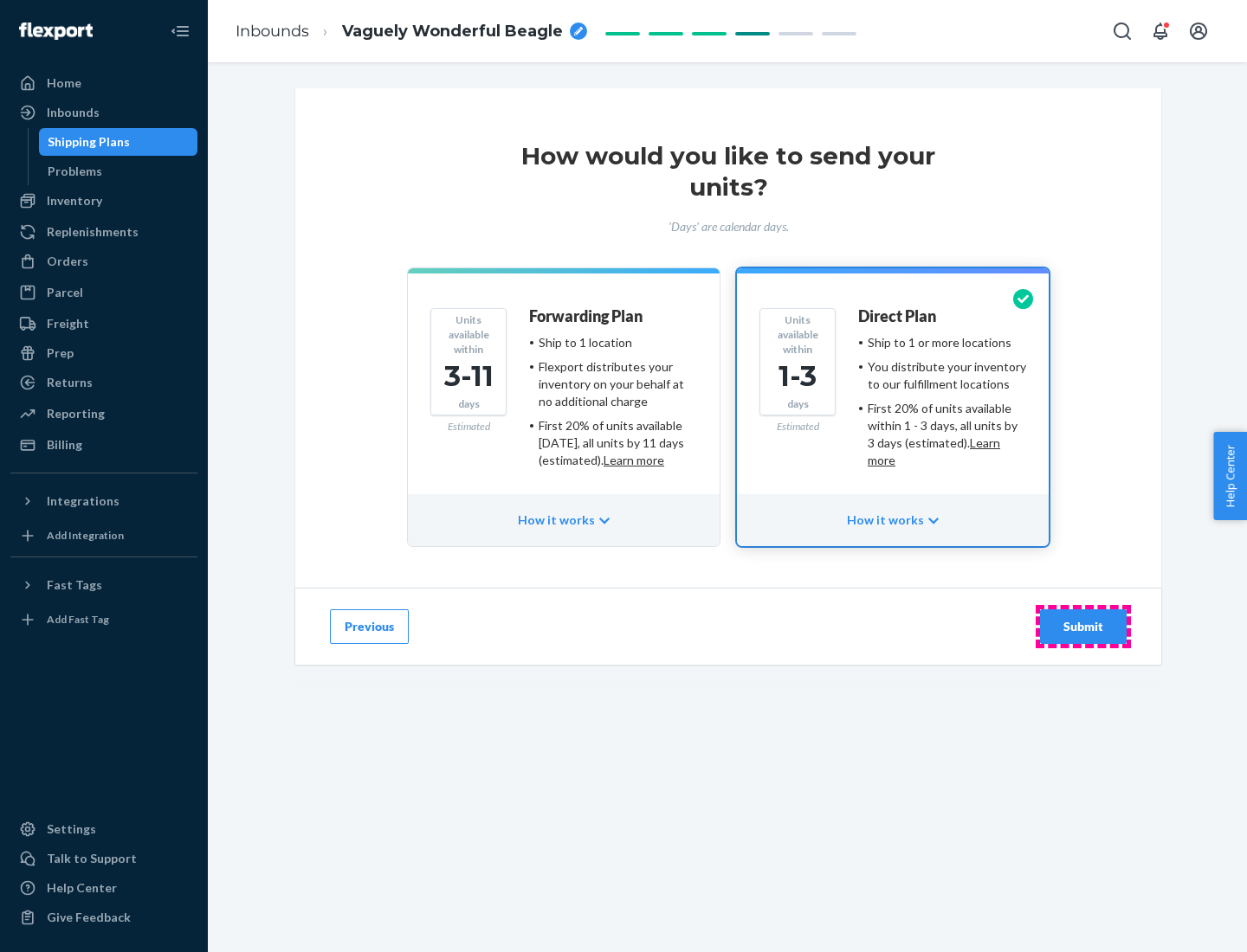
click at [1083, 626] on div "Submit" at bounding box center [1083, 627] width 57 height 18
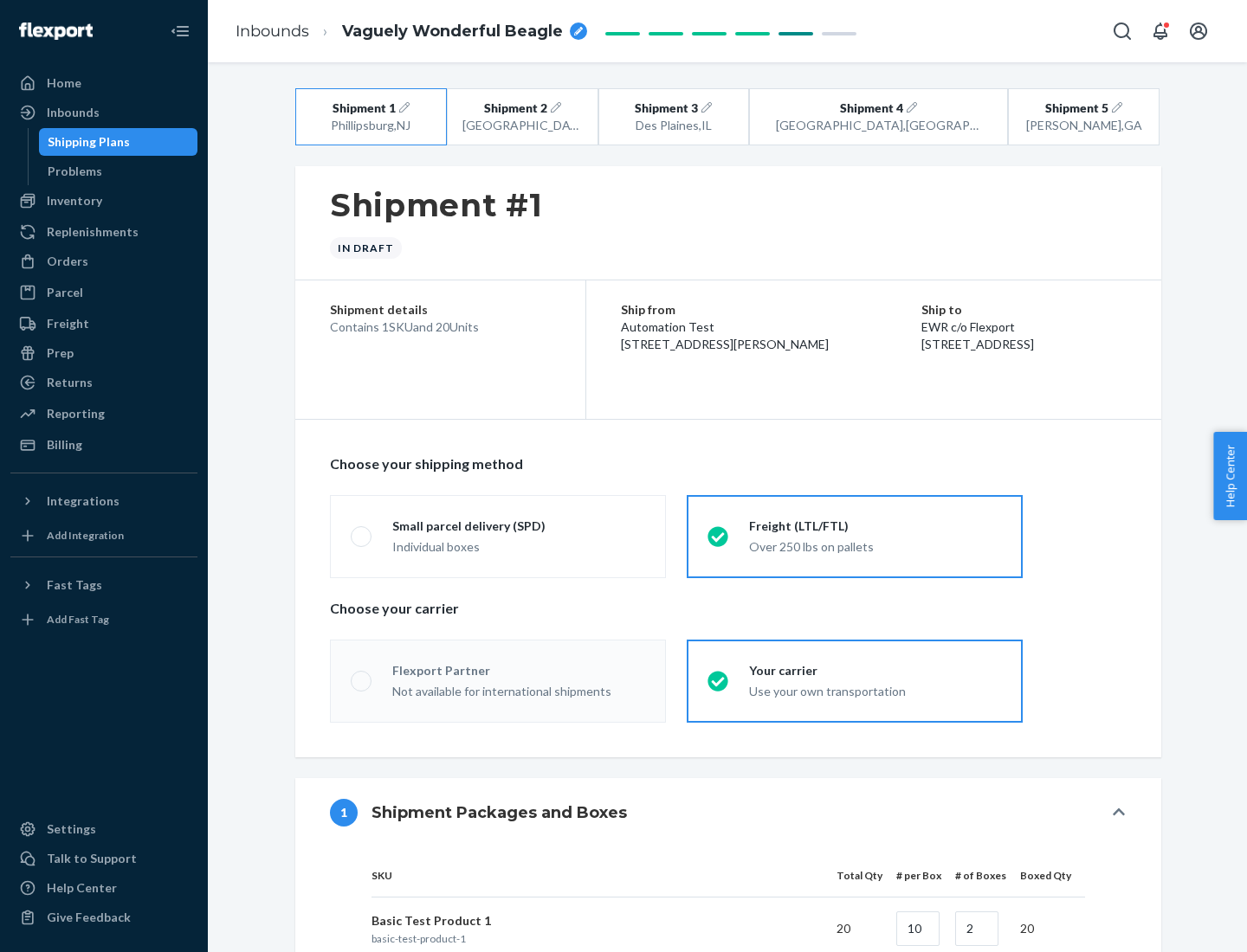
radio input "true"
radio input "false"
radio input "true"
radio input "false"
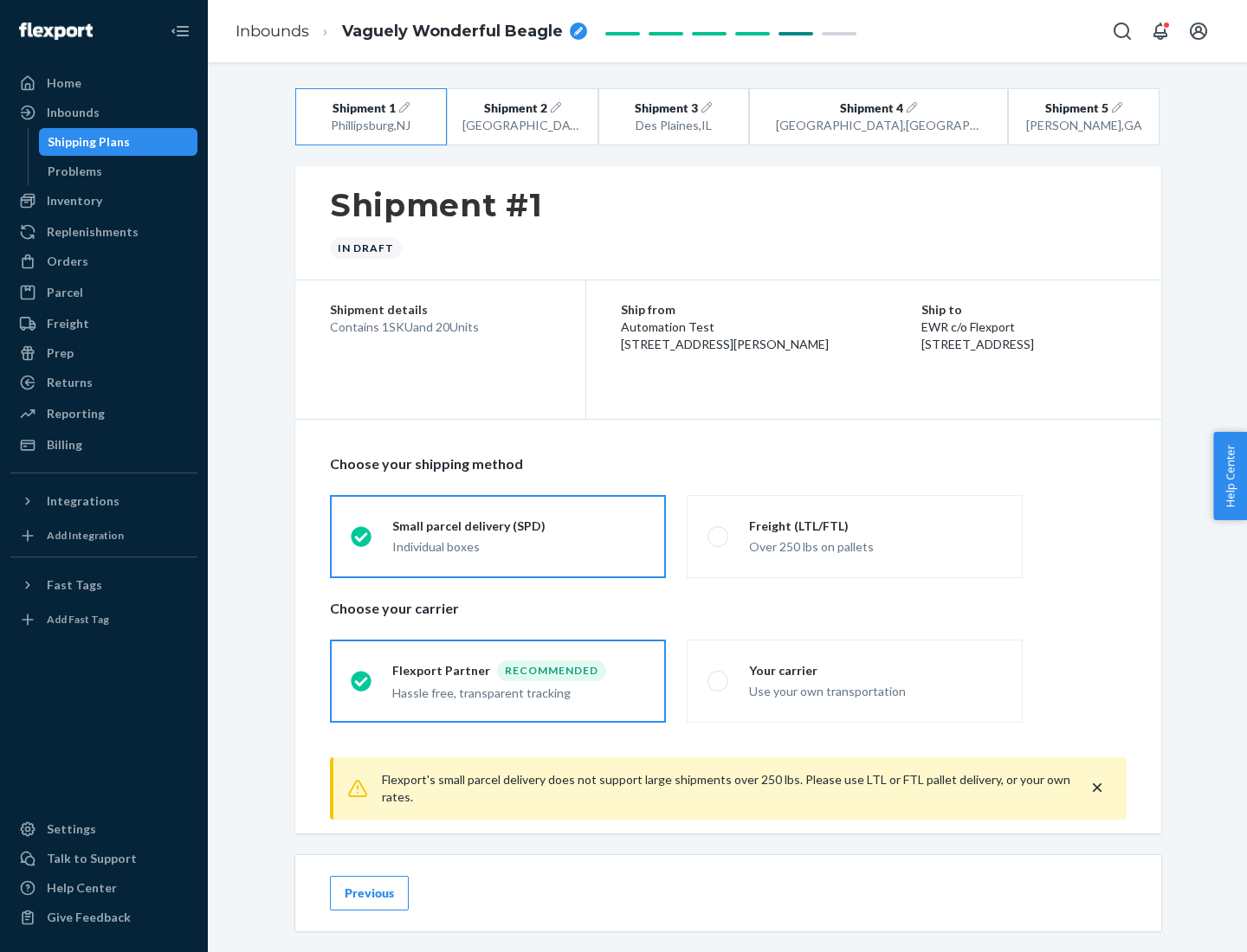
scroll to position [19, 0]
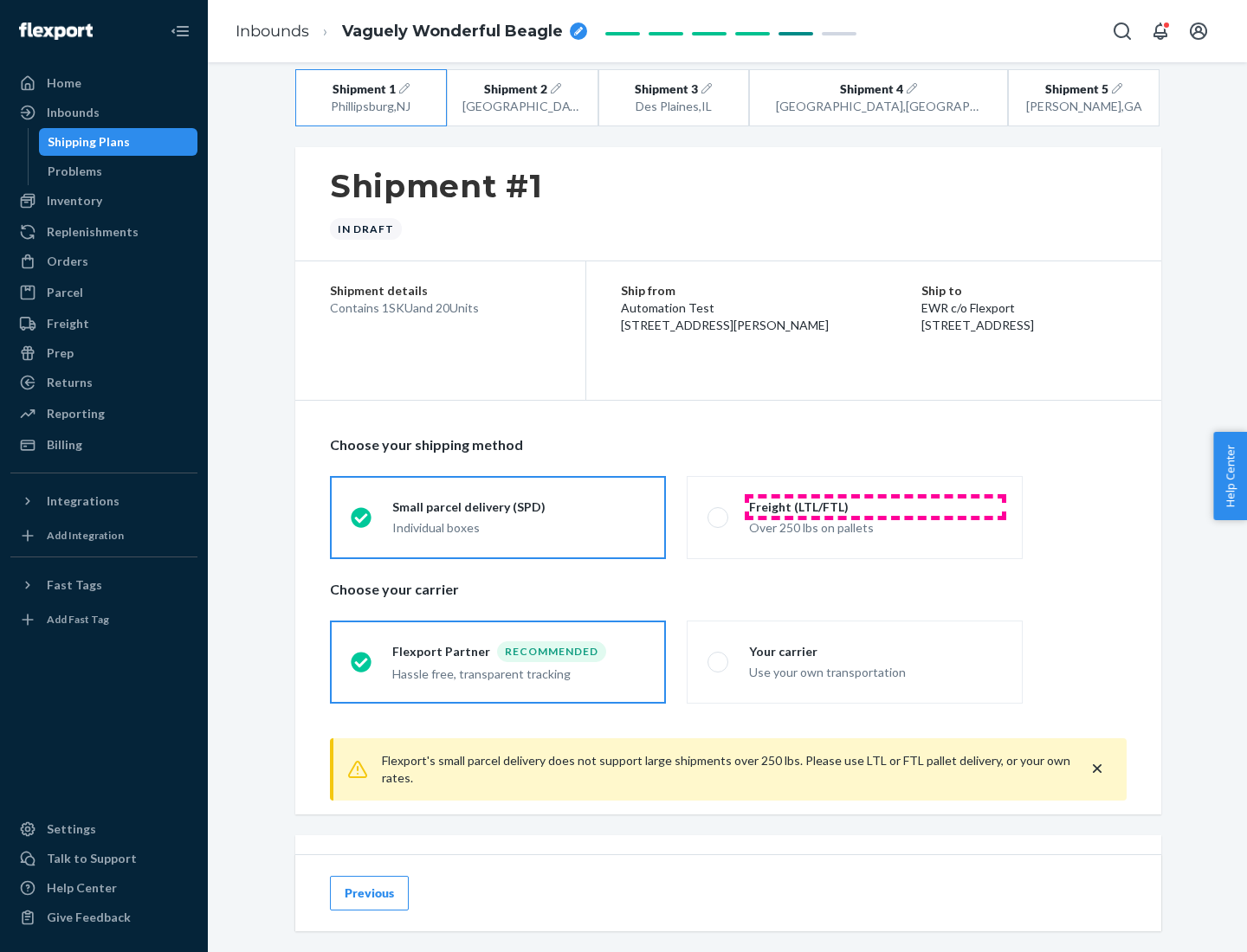
click at [876, 506] on div "Freight (LTL/FTL)" at bounding box center [875, 507] width 253 height 18
click at [719, 512] on input "Freight (LTL/FTL) Over 250 lbs on pallets" at bounding box center [712, 517] width 11 height 11
radio input "true"
radio input "false"
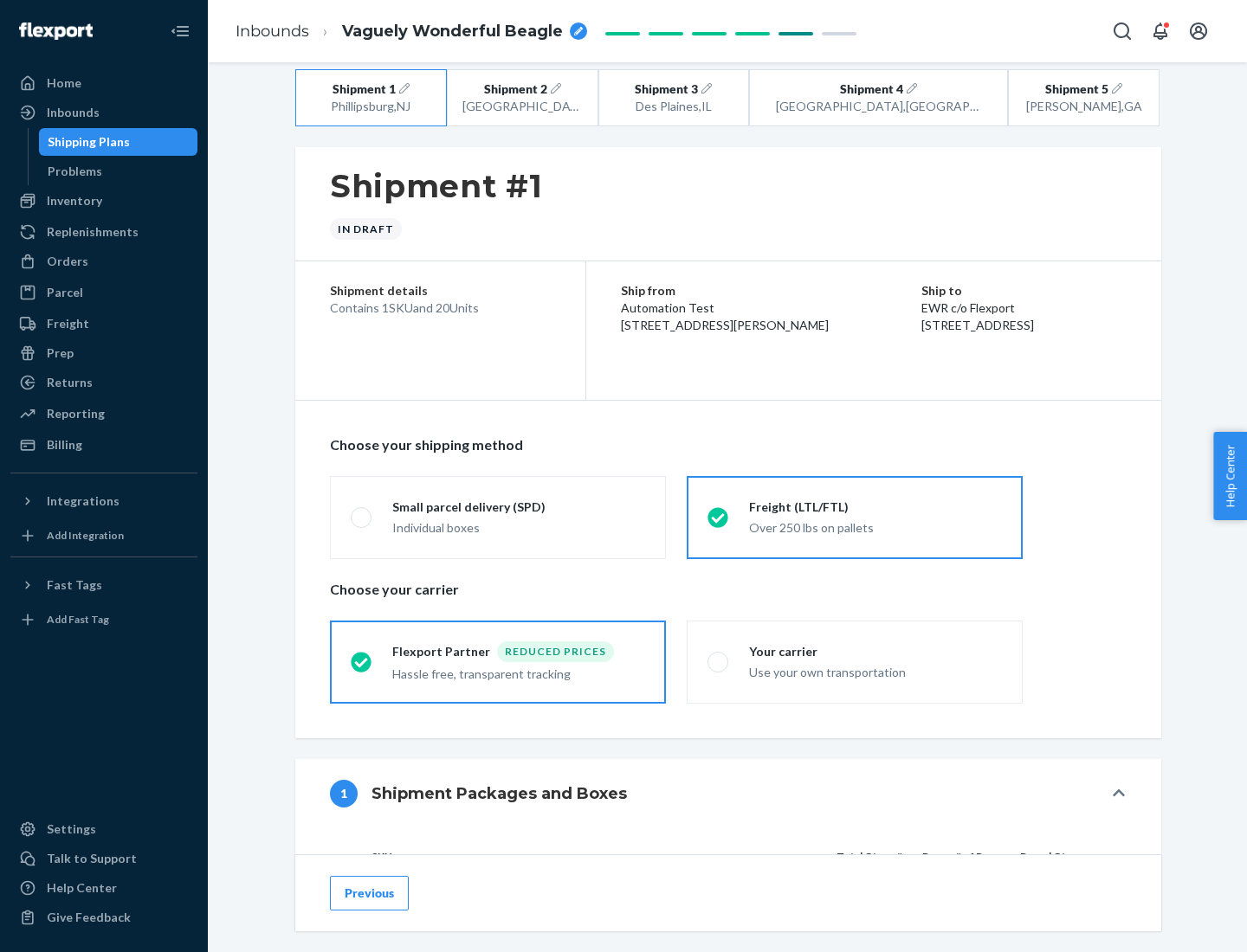
scroll to position [163, 0]
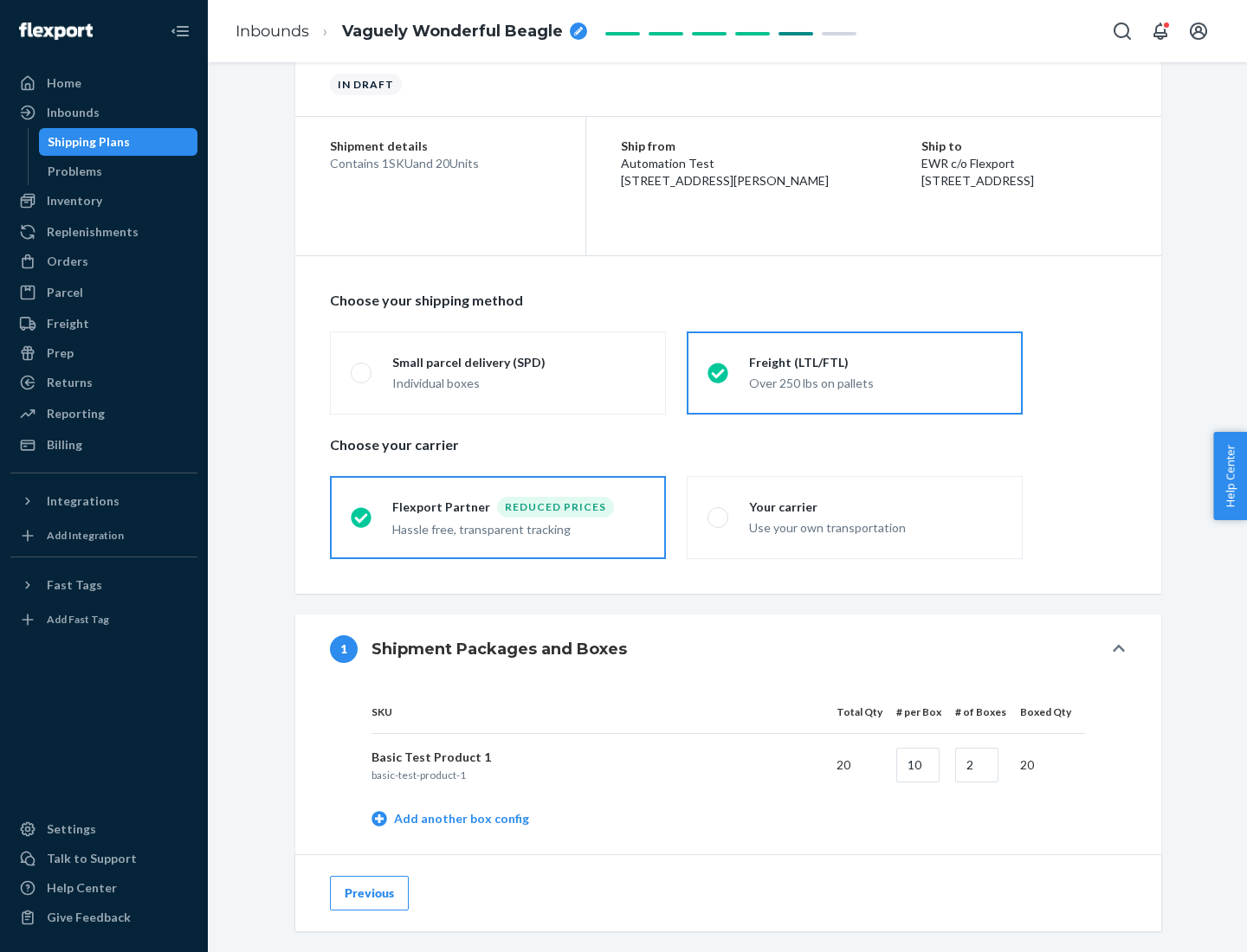
click at [876, 506] on div "Your carrier" at bounding box center [875, 507] width 253 height 18
click at [719, 512] on input "Your carrier Use your own transportation" at bounding box center [712, 517] width 11 height 11
radio input "true"
radio input "false"
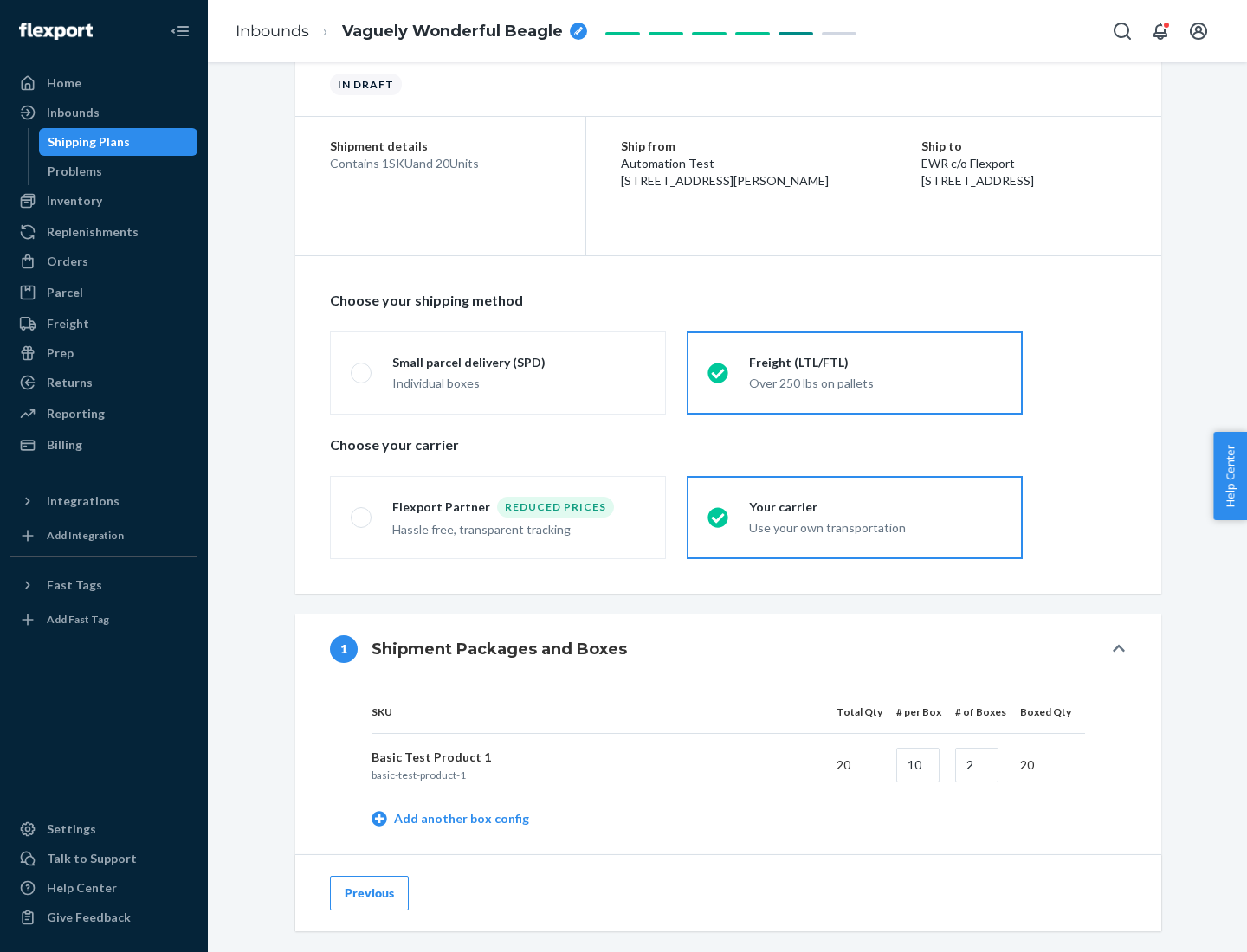
scroll to position [547, 0]
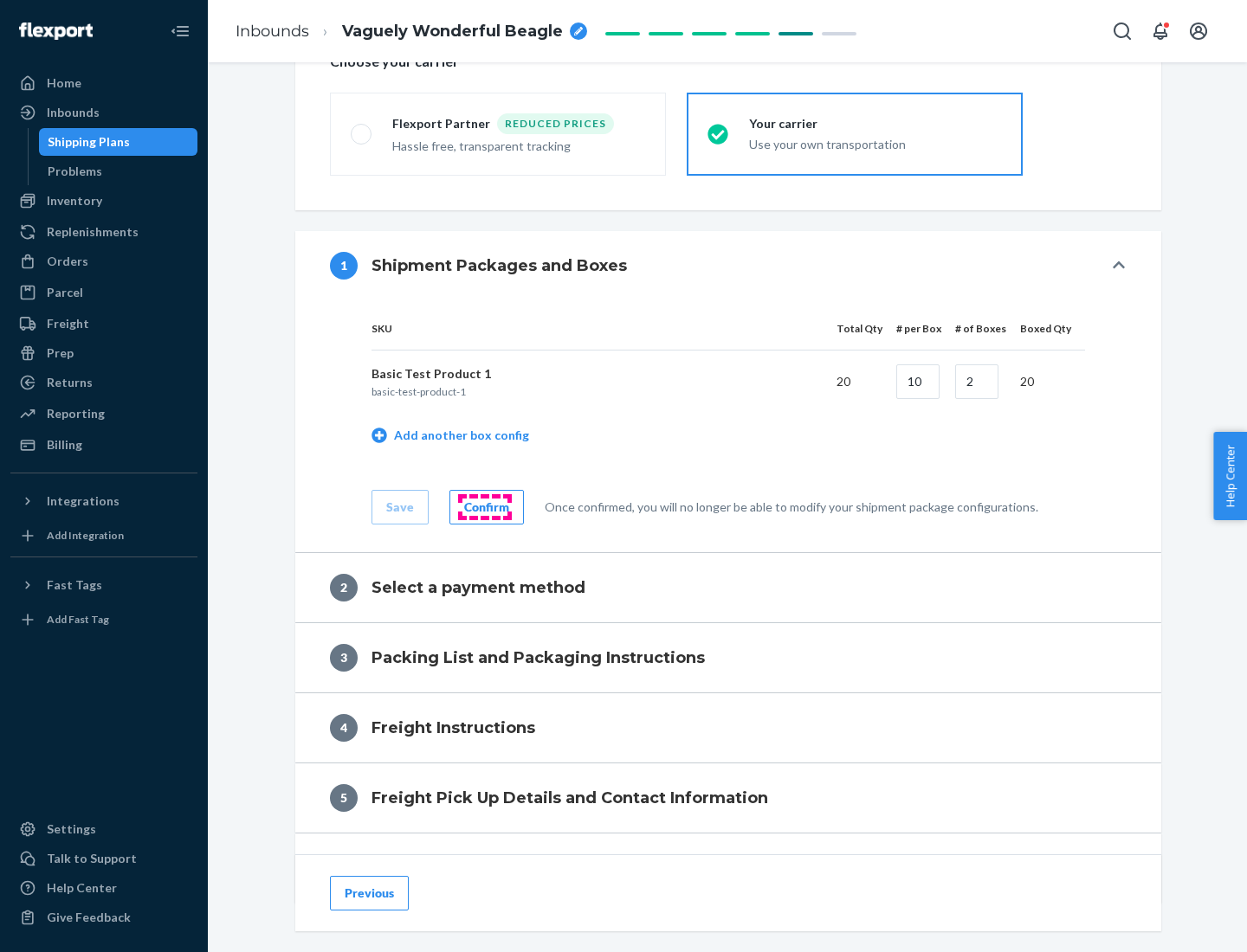
click at [484, 506] on div "Confirm" at bounding box center [487, 507] width 45 height 18
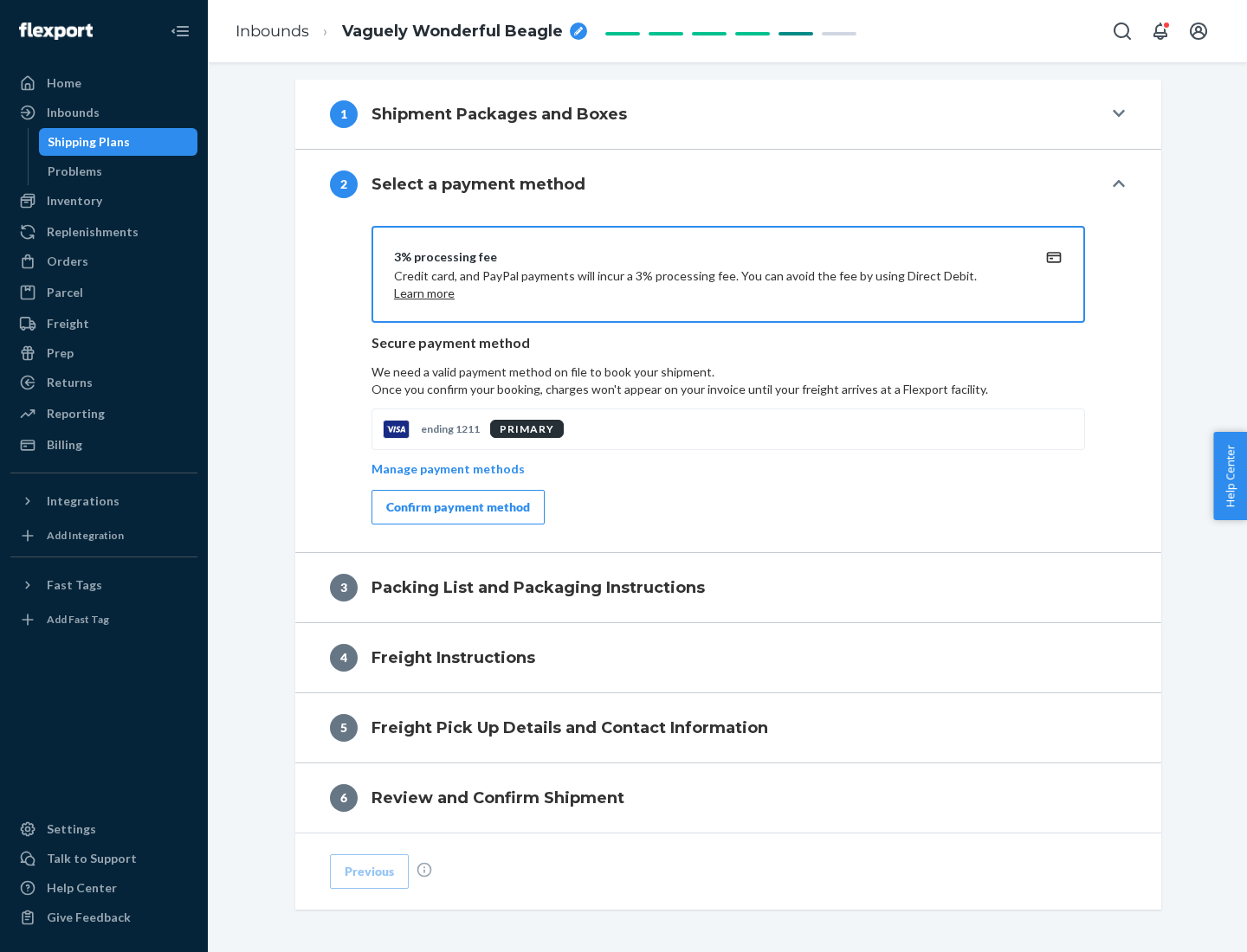
click at [456, 507] on div "Confirm payment method" at bounding box center [458, 507] width 144 height 18
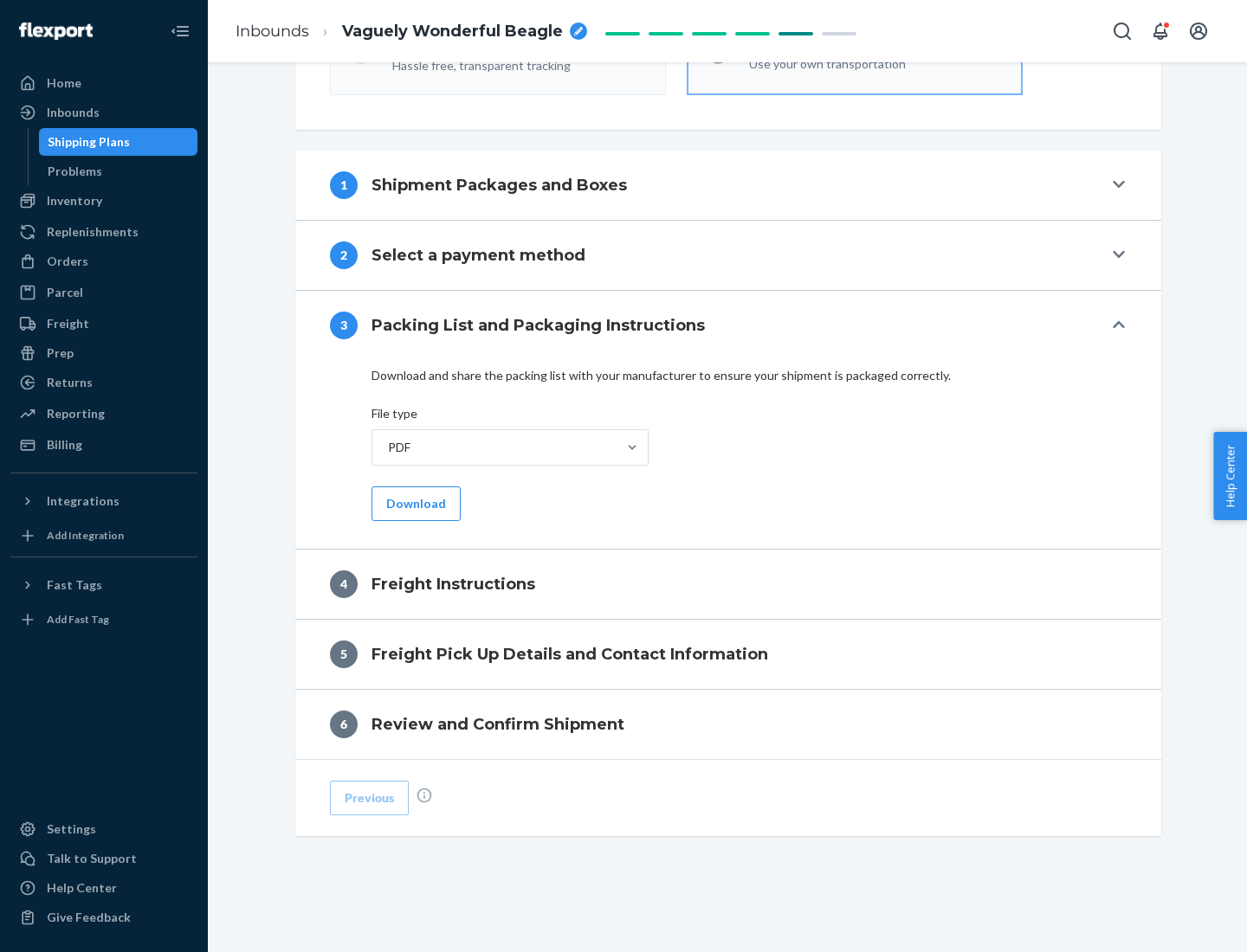
scroll to position [624, 0]
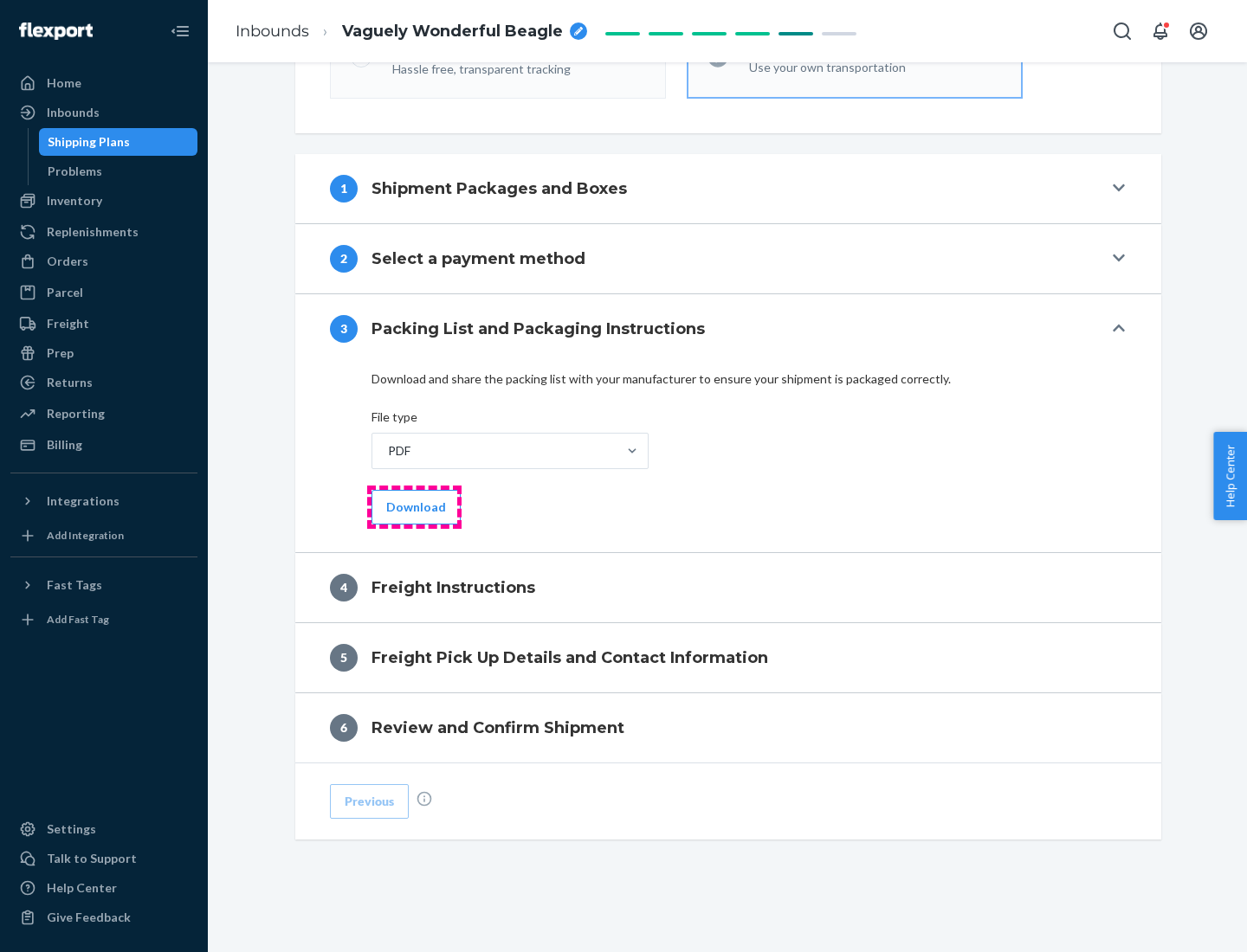
click at [414, 506] on button "Download" at bounding box center [416, 507] width 90 height 34
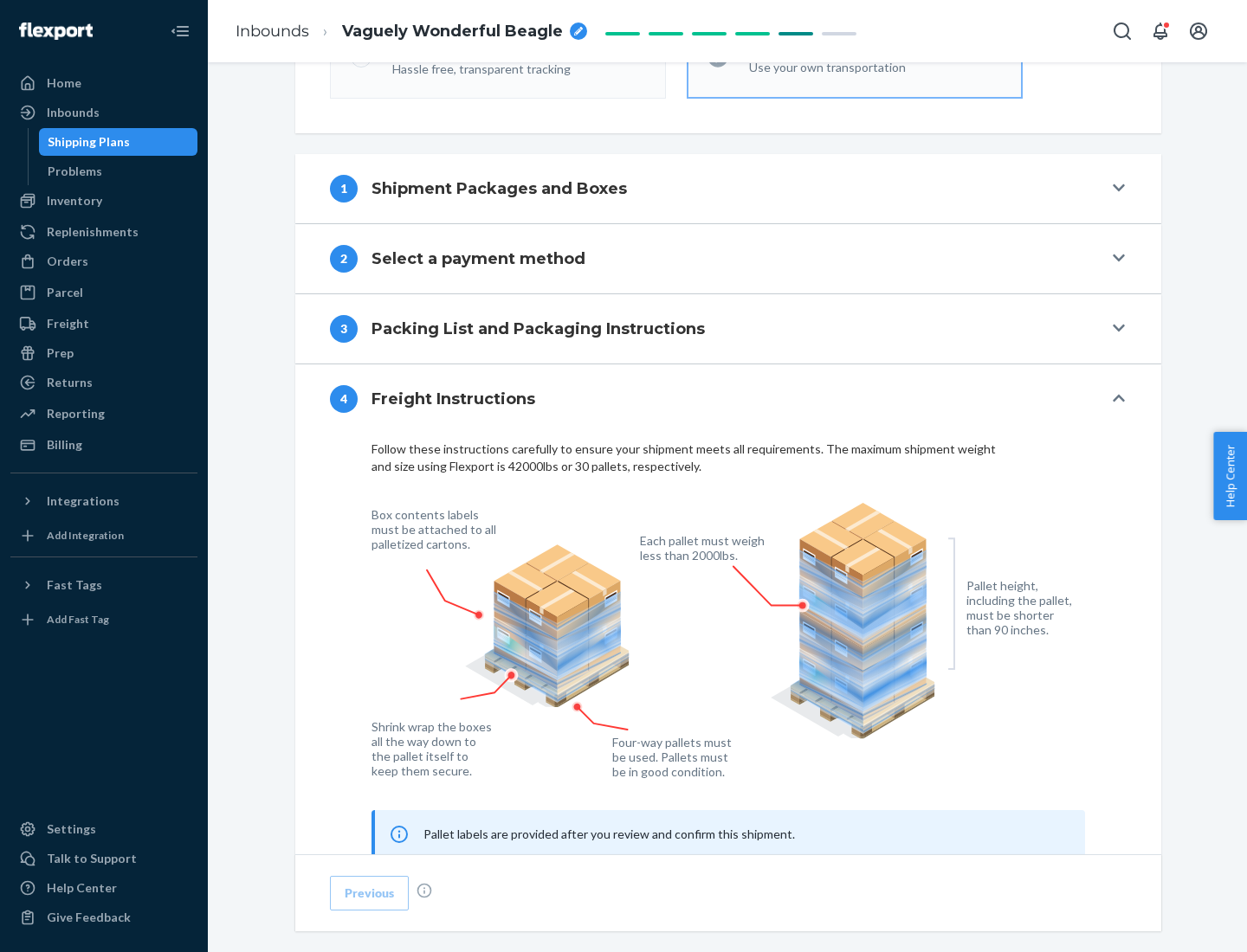
scroll to position [1047, 0]
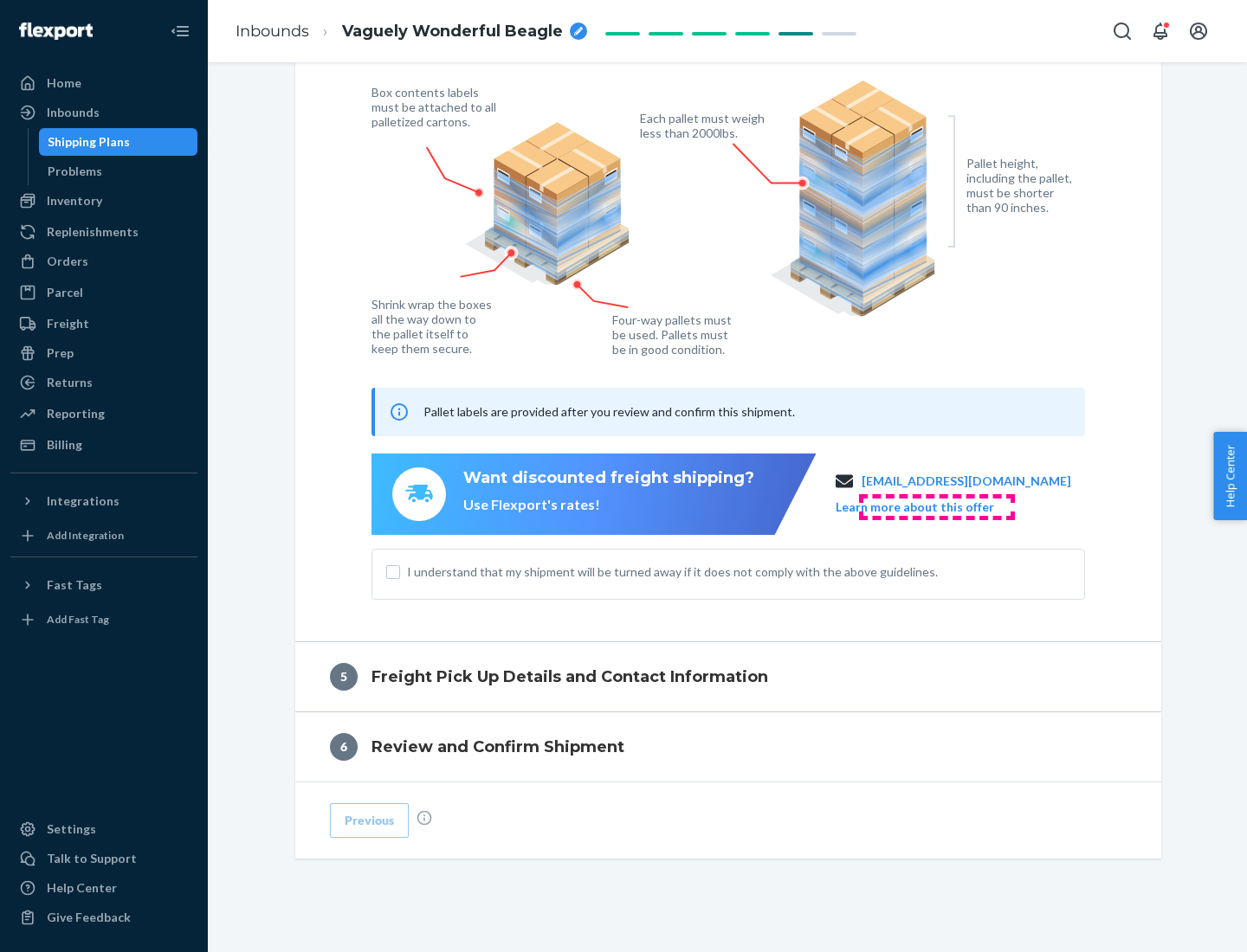
click at [936, 506] on button "Learn more about this offer" at bounding box center [914, 507] width 159 height 18
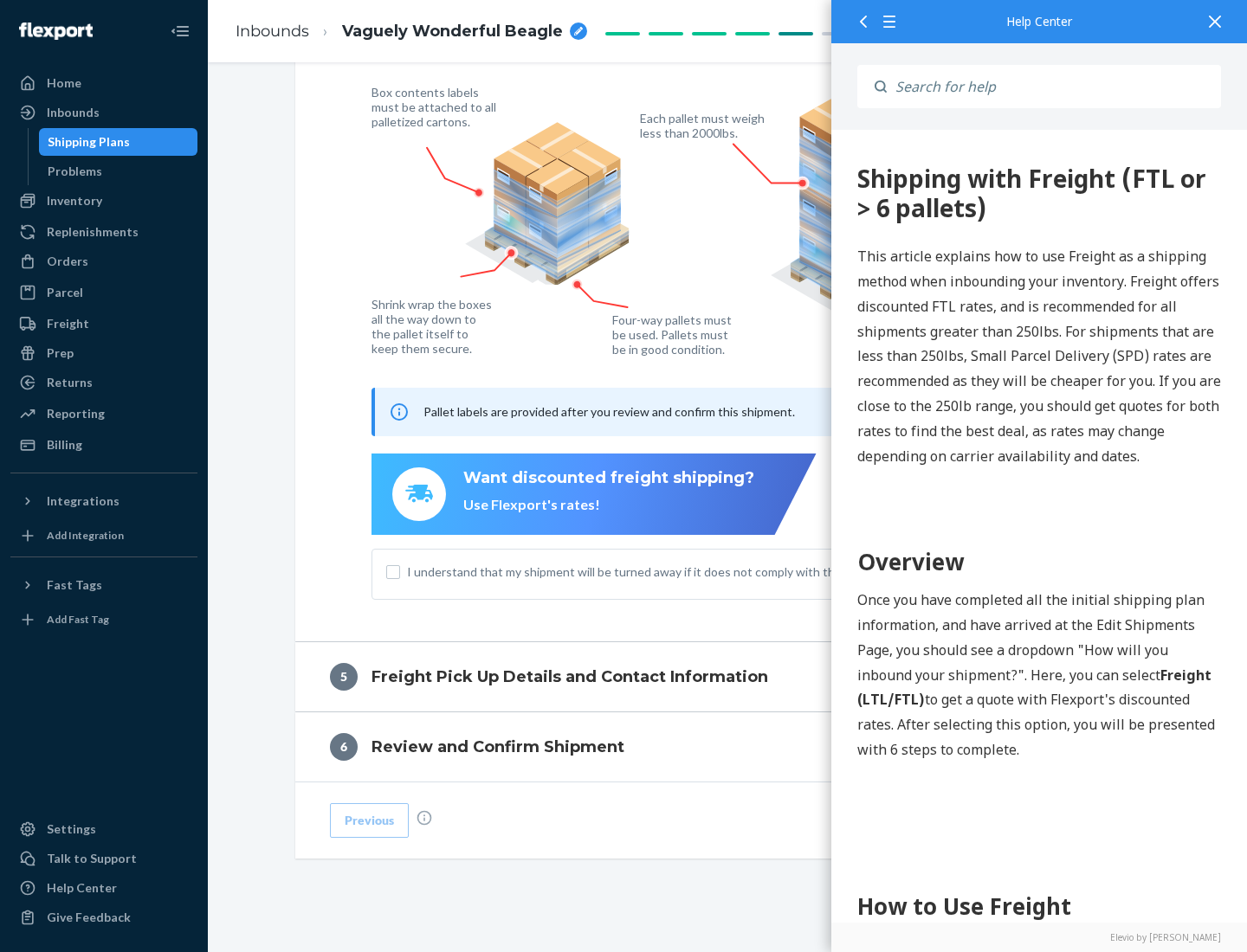
scroll to position [0, 0]
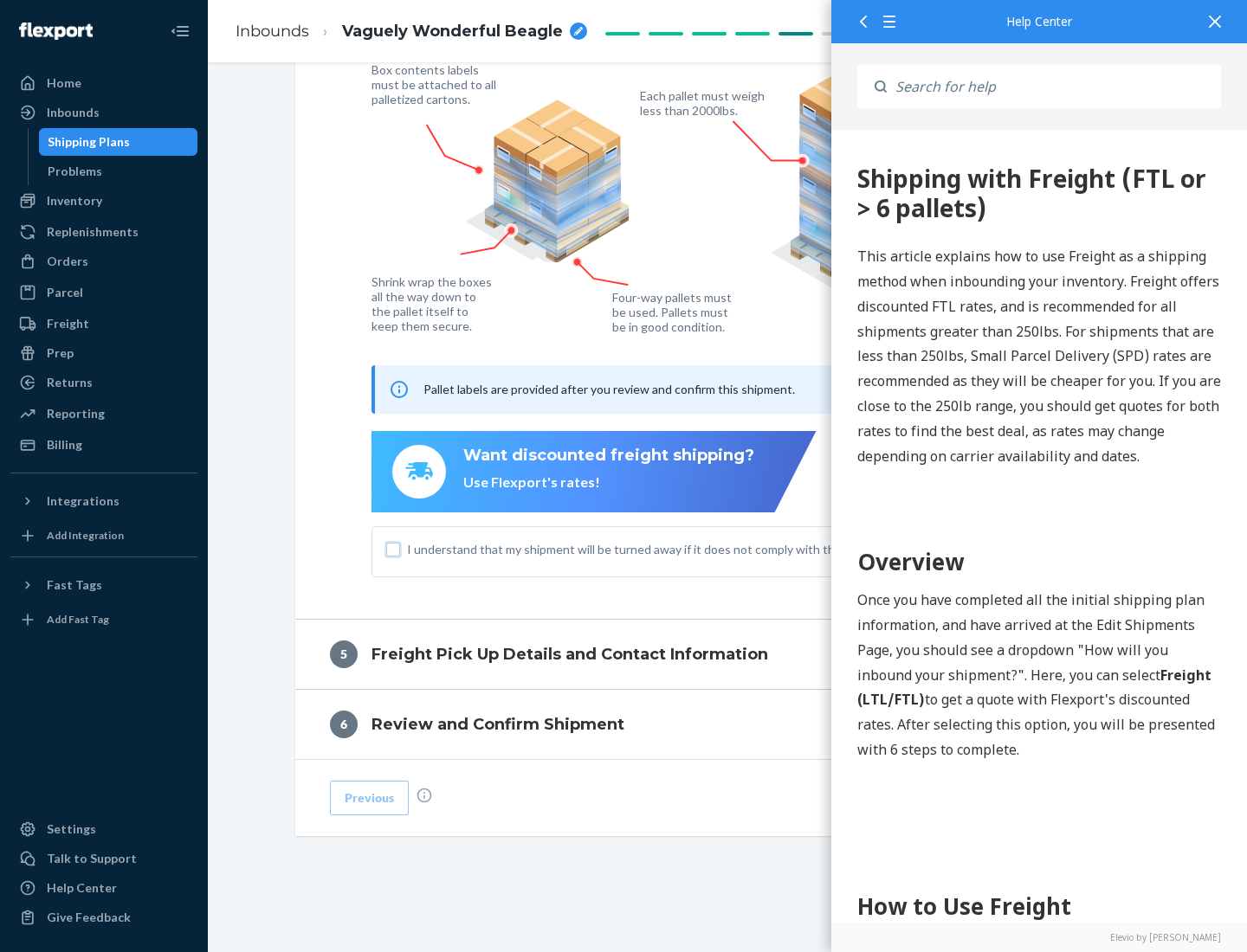
click at [393, 548] on input "I understand that my shipment will be turned away if it does not comply with th…" at bounding box center [393, 549] width 14 height 14
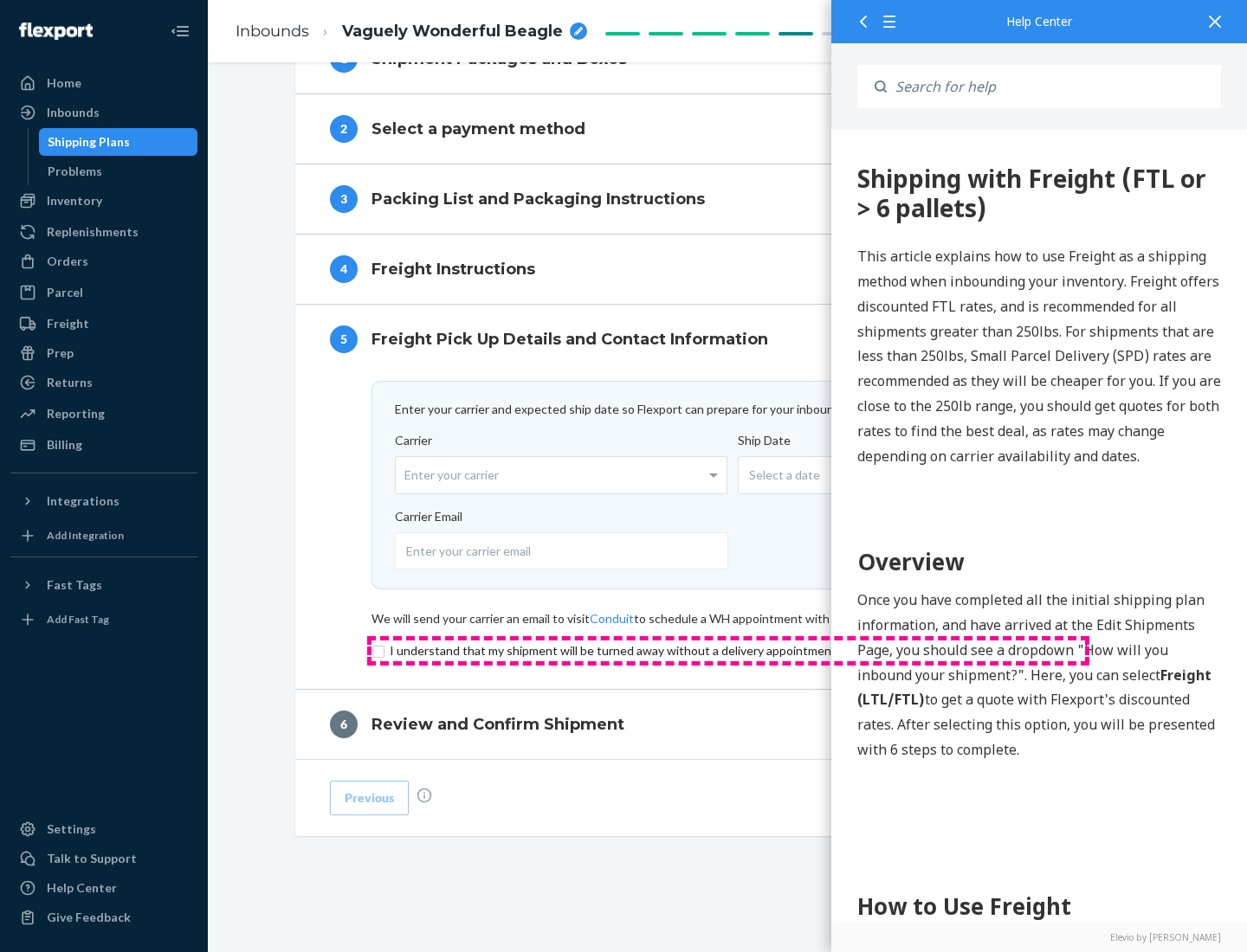
click at [728, 650] on input "checkbox" at bounding box center [728, 651] width 713 height 21
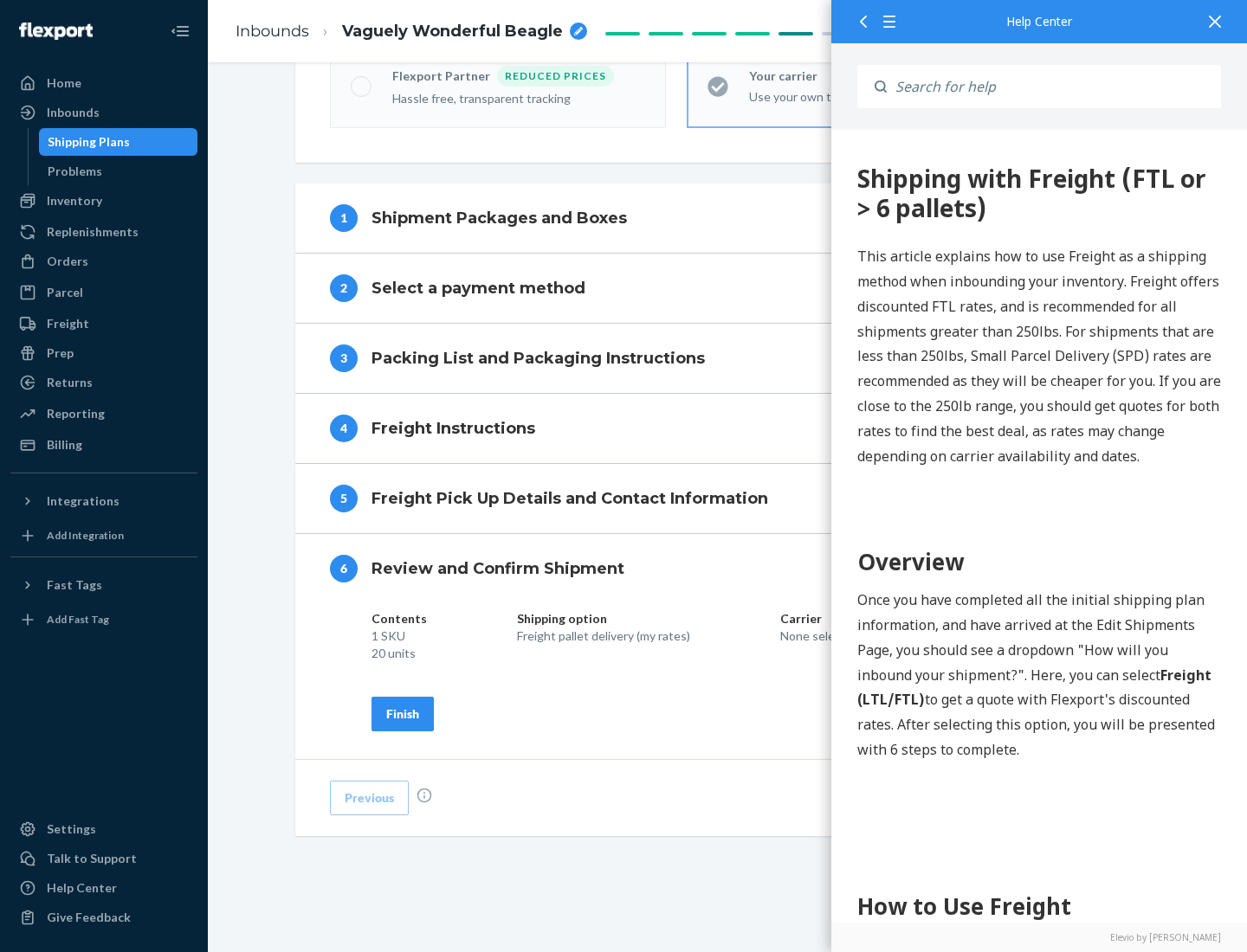
scroll to position [595, 0]
click at [403, 713] on div "Finish" at bounding box center [402, 714] width 33 height 18
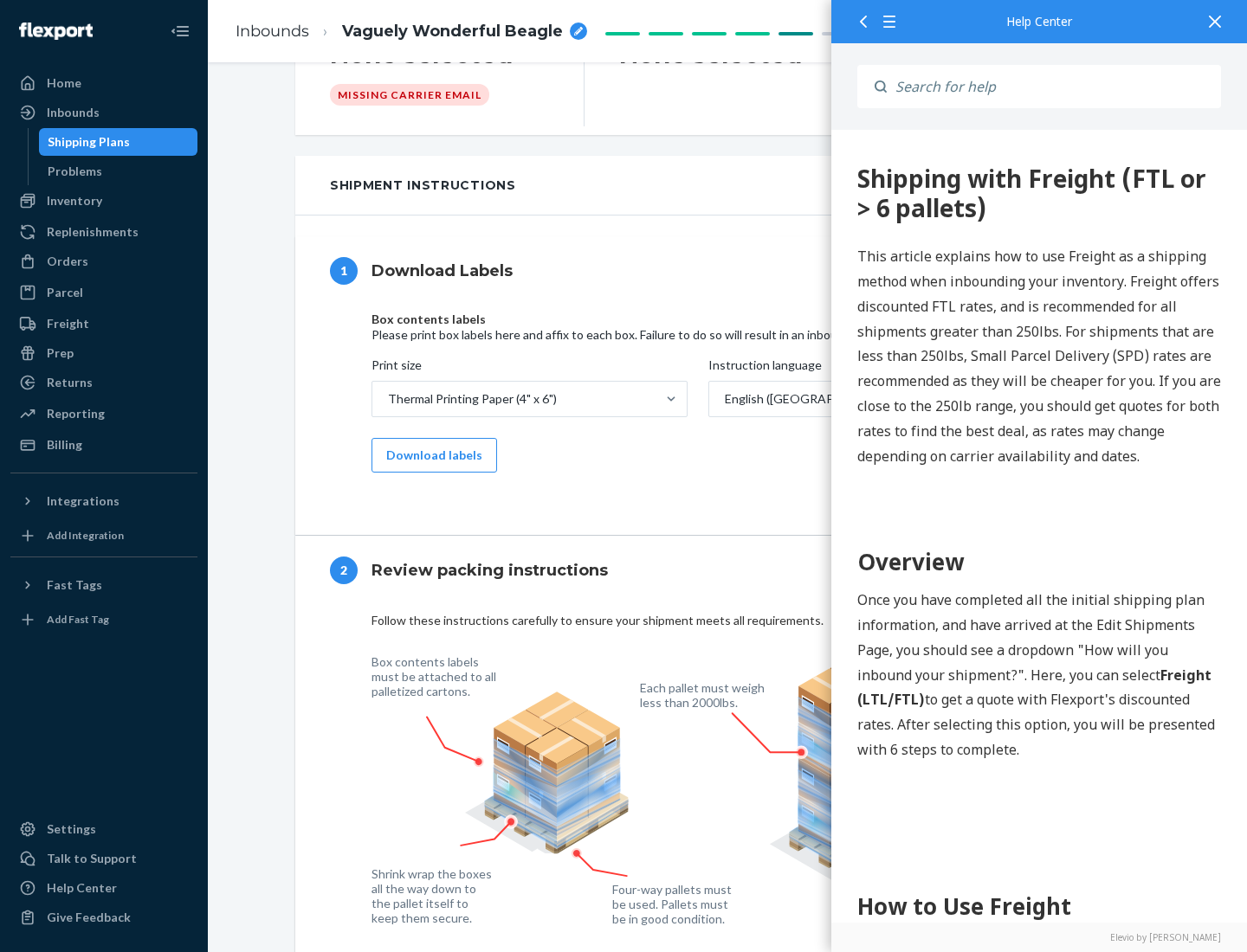
scroll to position [0, 0]
